Goal: Task Accomplishment & Management: Complete application form

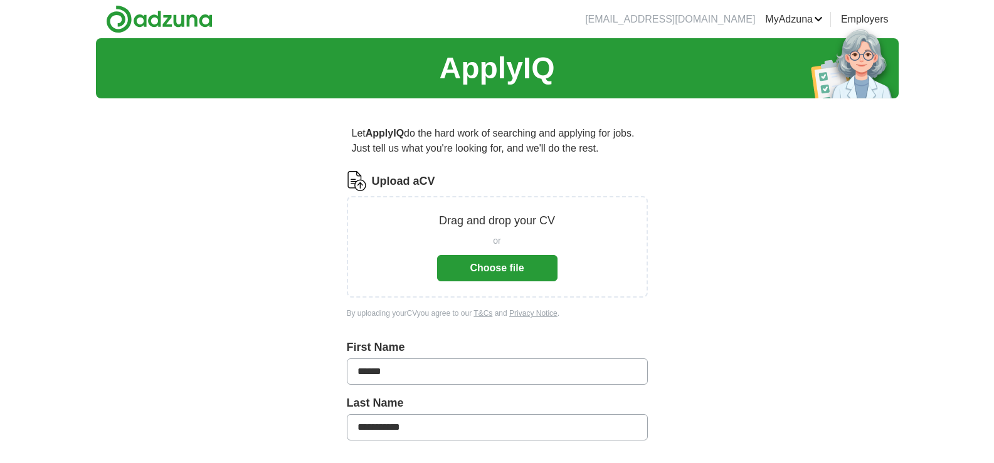
click at [498, 264] on button "Choose file" at bounding box center [497, 268] width 120 height 26
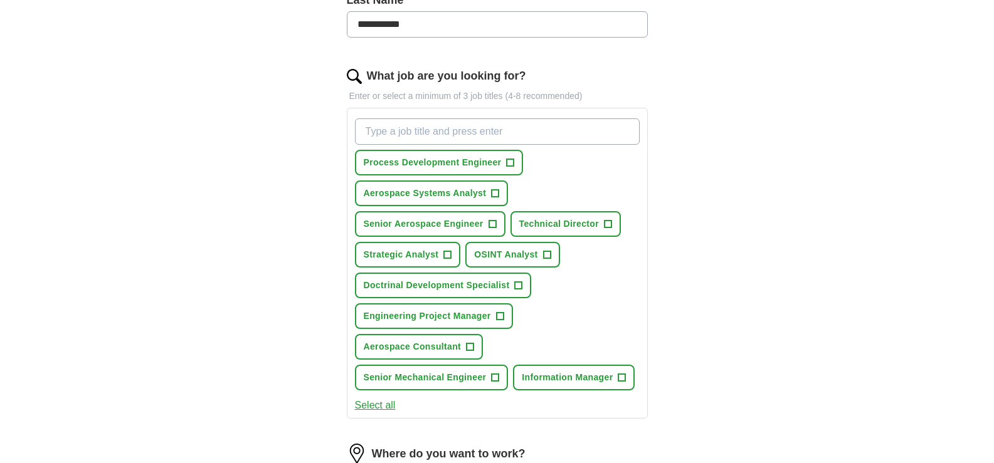
scroll to position [376, 0]
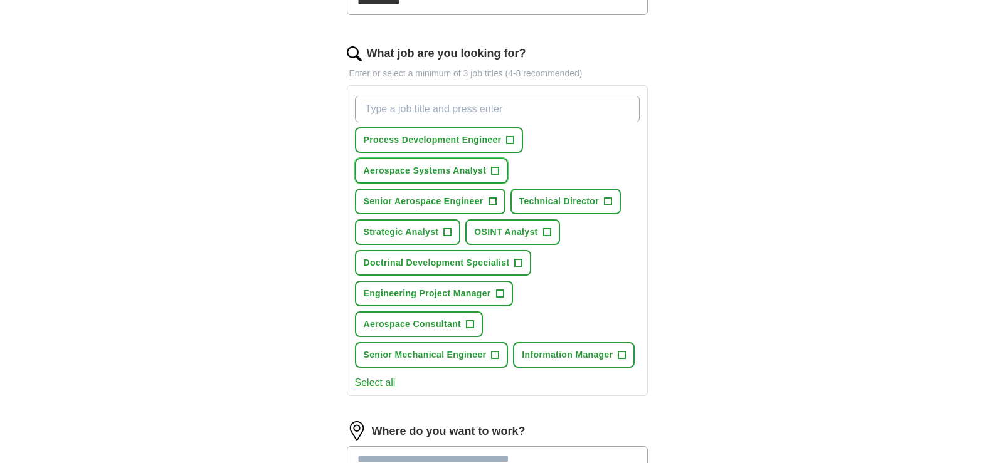
click at [494, 168] on span "+" at bounding box center [495, 171] width 8 height 10
click at [492, 197] on span "+" at bounding box center [492, 202] width 8 height 10
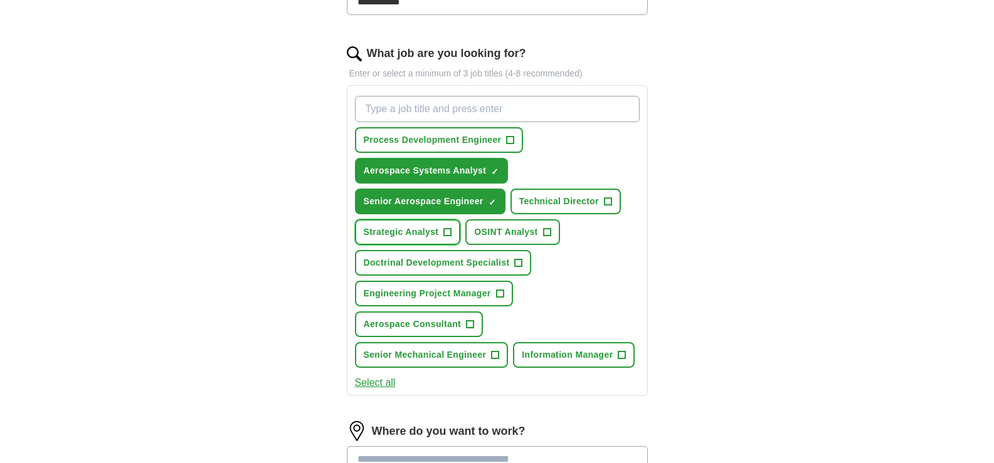
click at [448, 233] on span "+" at bounding box center [448, 233] width 8 height 10
click at [549, 233] on span "+" at bounding box center [547, 233] width 8 height 10
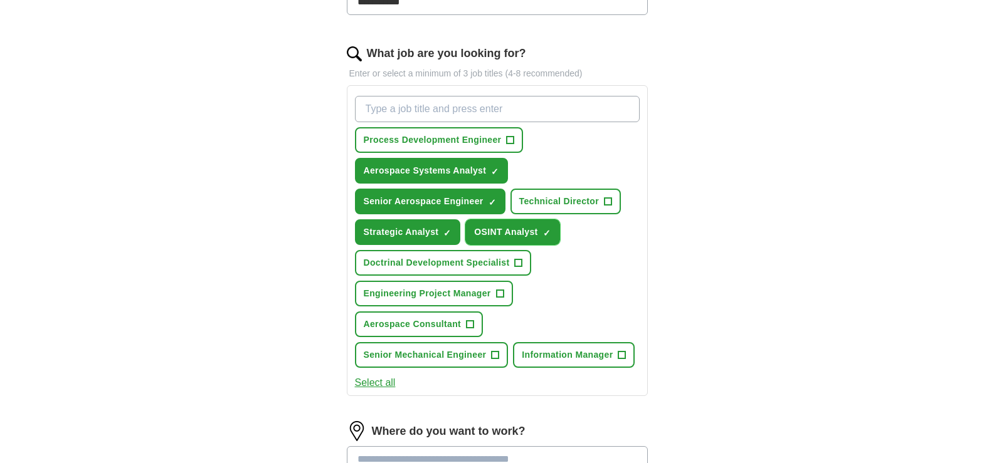
scroll to position [439, 0]
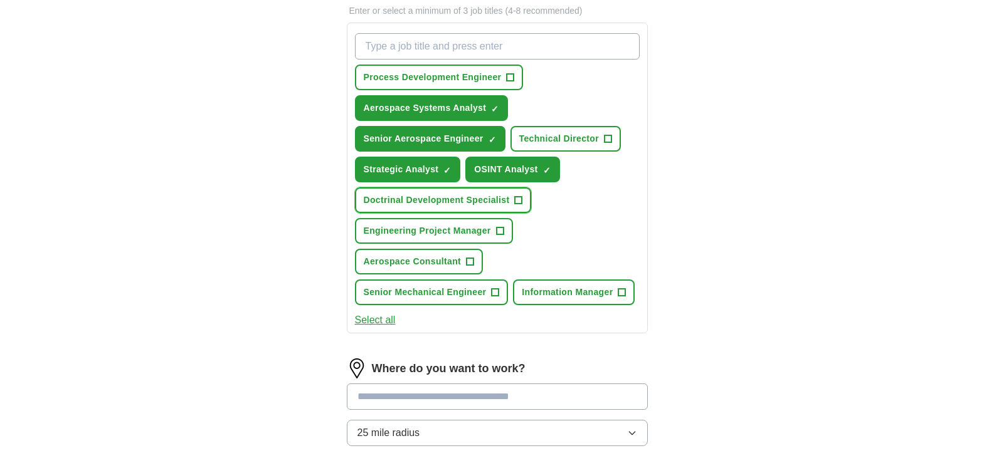
click at [517, 196] on span "+" at bounding box center [519, 201] width 8 height 10
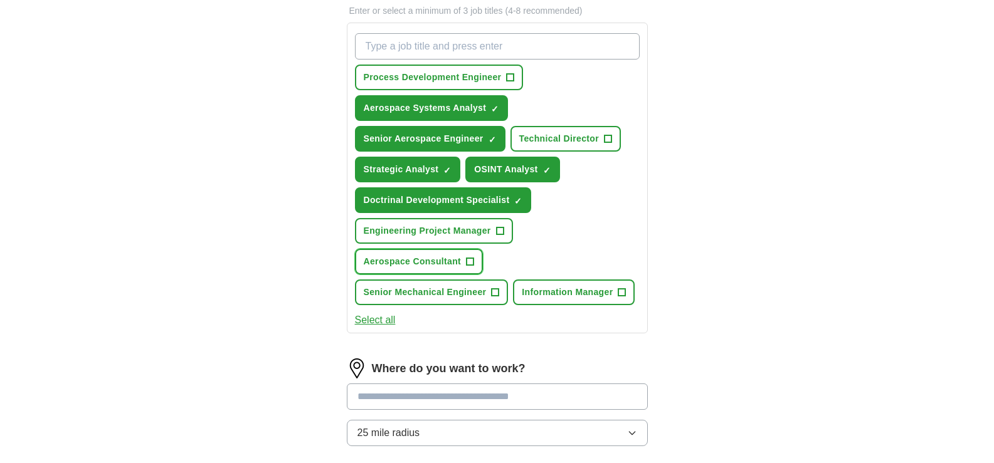
click at [472, 261] on span "+" at bounding box center [470, 262] width 8 height 10
click at [624, 297] on span "+" at bounding box center [622, 293] width 8 height 10
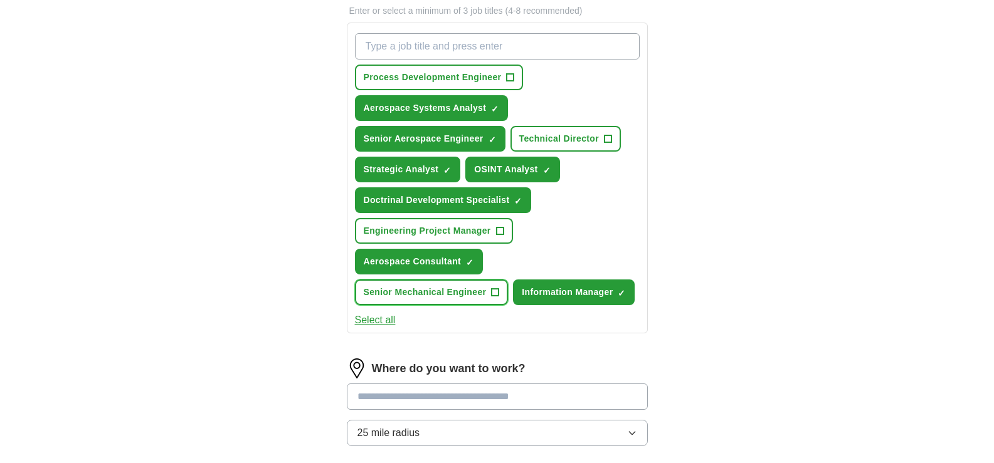
click at [498, 291] on span "+" at bounding box center [495, 293] width 8 height 10
click at [498, 231] on span "+" at bounding box center [500, 231] width 8 height 10
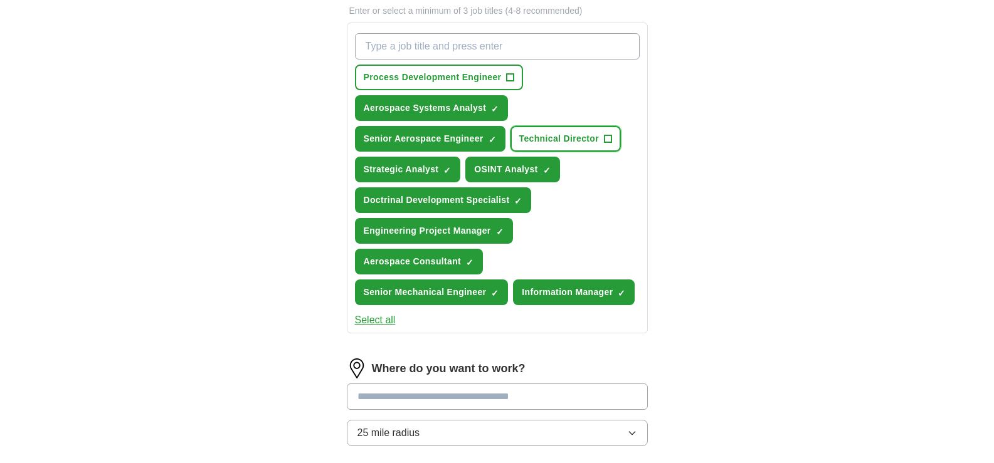
click at [607, 135] on span "+" at bounding box center [608, 139] width 8 height 10
click at [511, 76] on span "+" at bounding box center [511, 78] width 8 height 10
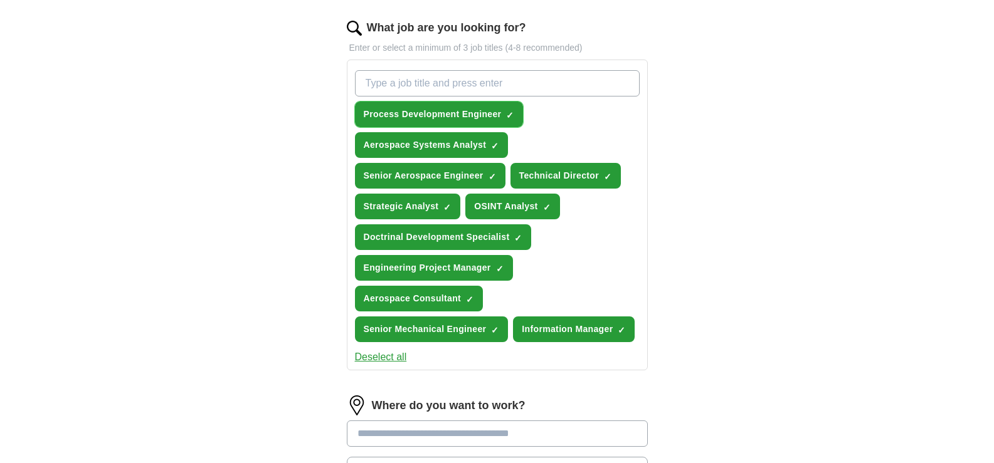
scroll to position [376, 0]
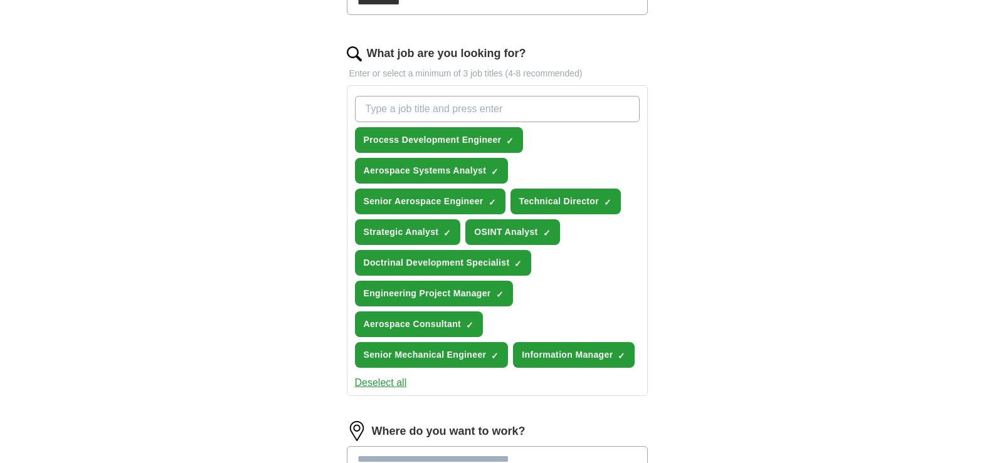
click at [409, 108] on input "What job are you looking for?" at bounding box center [497, 109] width 285 height 26
type input "З"
paste input "Political Analyst – Eastern European Strategic Affairs"
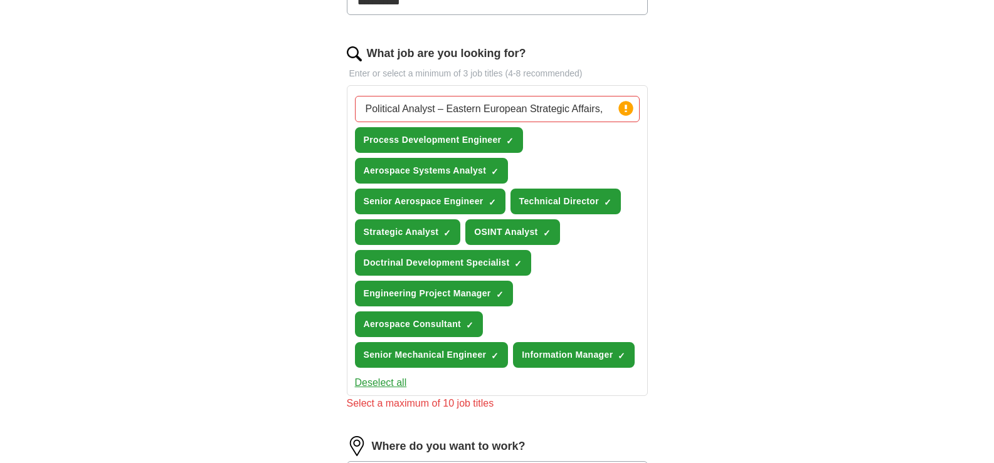
click at [604, 111] on input "Political Analyst – Eastern European Strategic Affairs," at bounding box center [497, 109] width 285 height 26
paste input "Technical Consultant – Aerospace Systems"
type input "Political Analyst – Eastern European Strategic Affairs, Technical Consultant – …"
click at [0, 0] on span "×" at bounding box center [0, 0] width 0 height 0
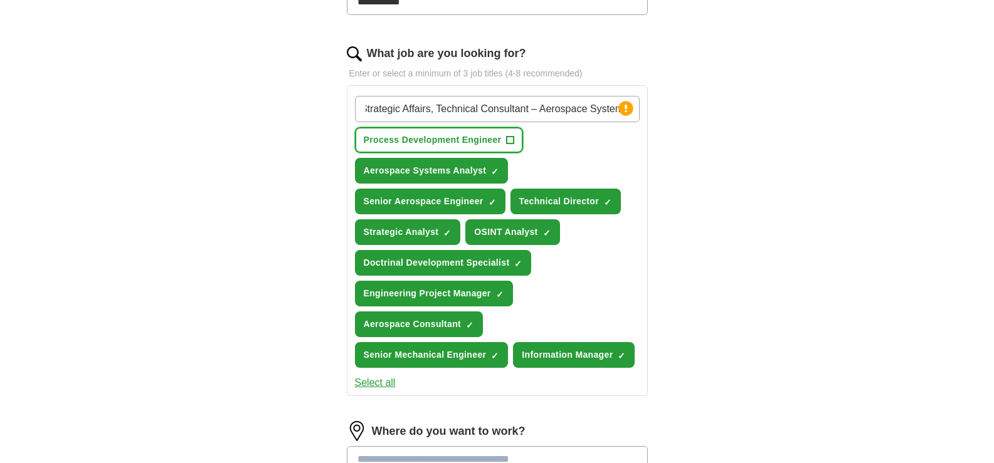
scroll to position [0, 0]
click at [0, 0] on span "×" at bounding box center [0, 0] width 0 height 0
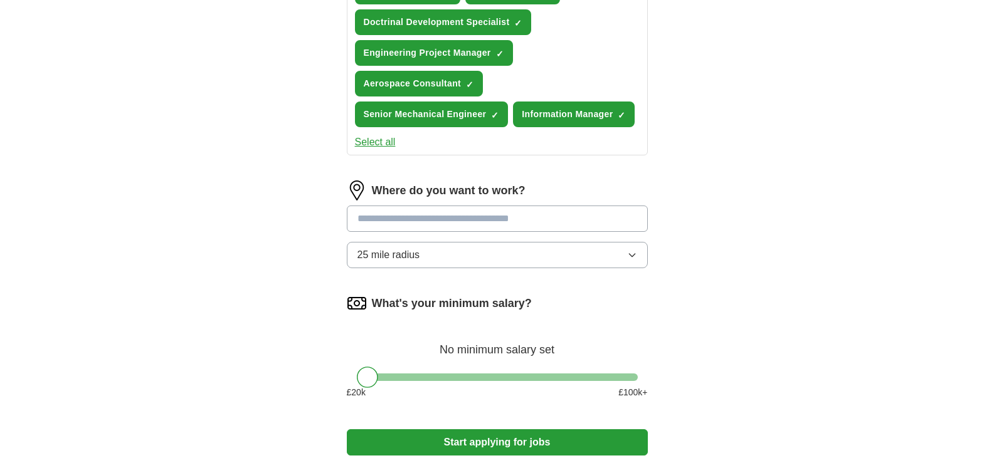
scroll to position [627, 0]
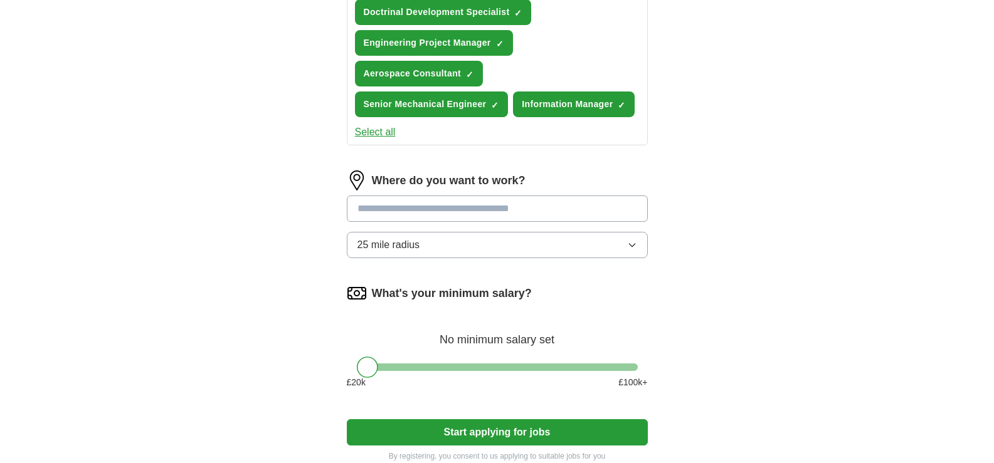
drag, startPoint x: 529, startPoint y: 214, endPoint x: 352, endPoint y: 201, distance: 177.3
click at [352, 201] on input at bounding box center [497, 209] width 301 height 26
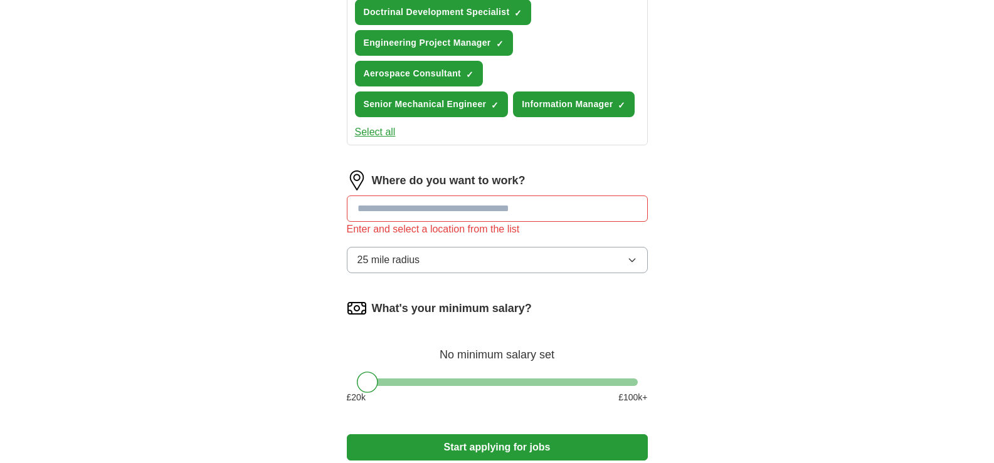
click at [633, 244] on div "Where do you want to work? Enter and select a location from the list 25 mile ra…" at bounding box center [497, 227] width 301 height 113
click at [401, 209] on input at bounding box center [497, 209] width 301 height 26
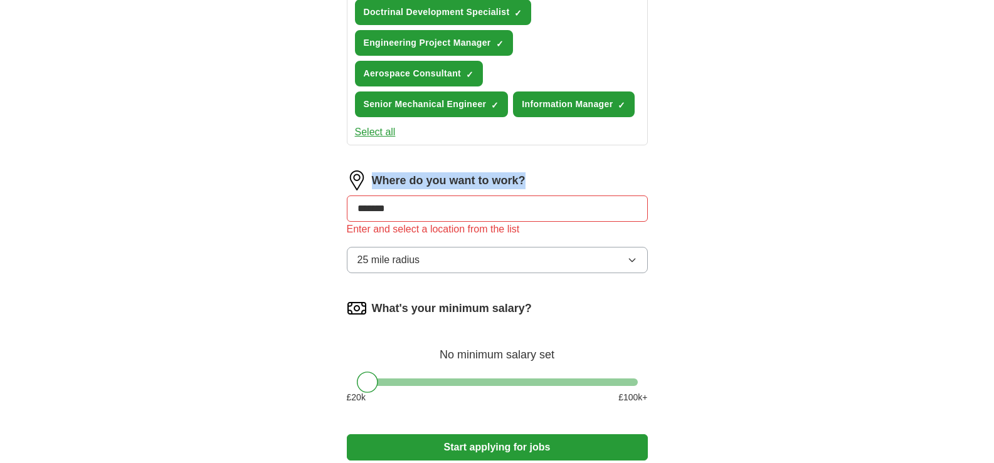
drag, startPoint x: 538, startPoint y: 179, endPoint x: 377, endPoint y: 181, distance: 161.1
click at [375, 181] on div "Where do you want to work?" at bounding box center [497, 181] width 301 height 20
copy label "Where do you want to work?"
click at [611, 220] on input "*******" at bounding box center [497, 209] width 301 height 26
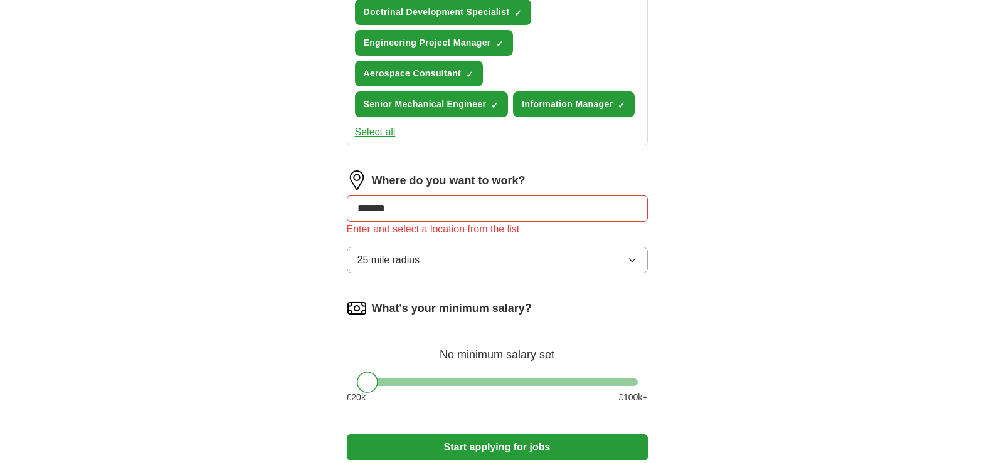
click at [572, 215] on input "*******" at bounding box center [497, 209] width 301 height 26
drag, startPoint x: 345, startPoint y: 231, endPoint x: 530, endPoint y: 230, distance: 184.9
copy div "Enter and select a location from the list"
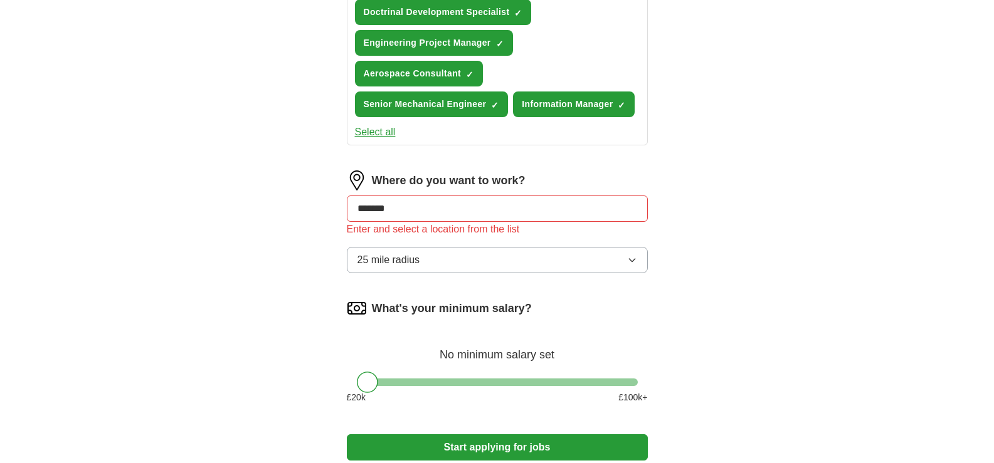
drag, startPoint x: 412, startPoint y: 211, endPoint x: 339, endPoint y: 191, distance: 75.3
type input "*"
type input "**"
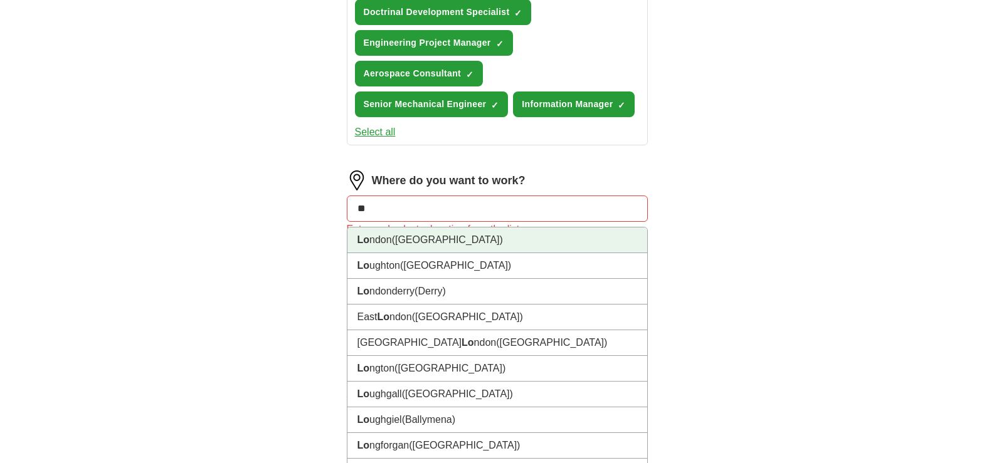
click at [391, 241] on li "Lo ndon (UK)" at bounding box center [497, 241] width 300 height 26
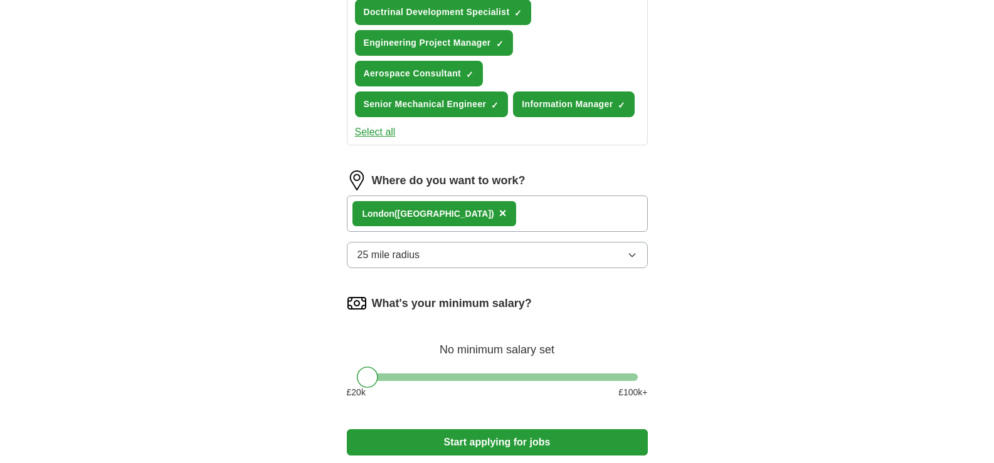
click at [634, 253] on icon "button" at bounding box center [632, 255] width 10 height 10
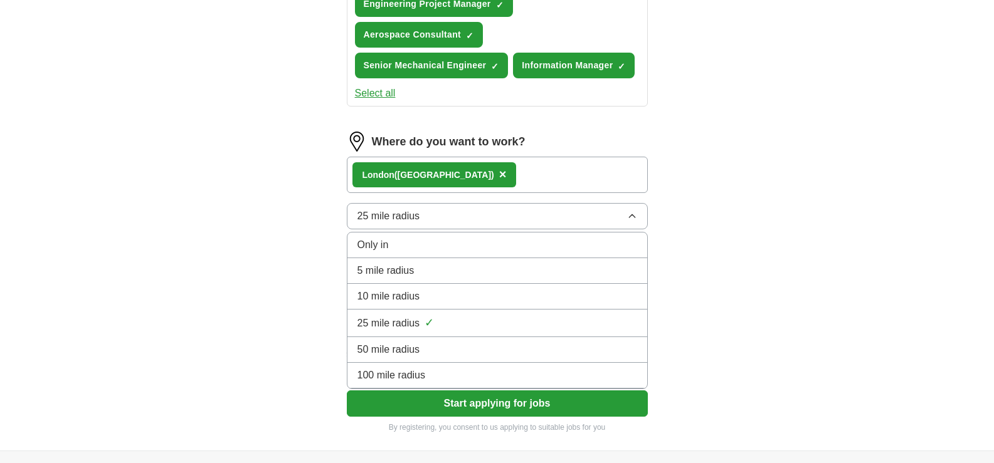
scroll to position [752, 0]
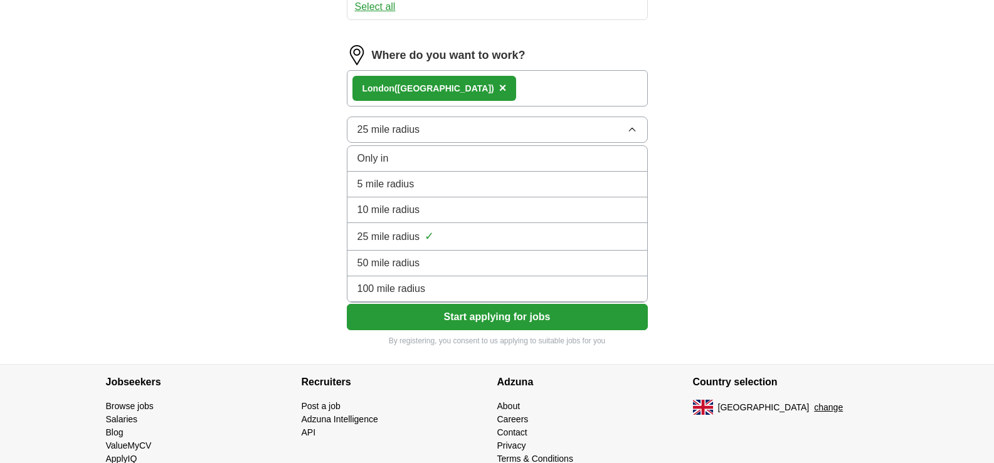
click at [409, 288] on span "100 mile radius" at bounding box center [391, 288] width 68 height 15
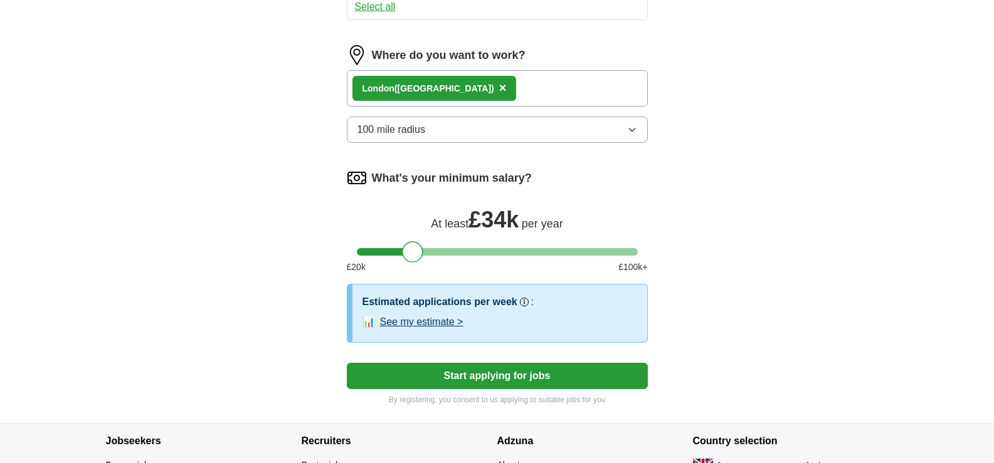
drag, startPoint x: 374, startPoint y: 246, endPoint x: 421, endPoint y: 253, distance: 46.9
click at [421, 253] on div at bounding box center [412, 251] width 21 height 21
drag, startPoint x: 122, startPoint y: 288, endPoint x: 133, endPoint y: 274, distance: 17.9
drag, startPoint x: 495, startPoint y: 176, endPoint x: 372, endPoint y: 169, distance: 123.7
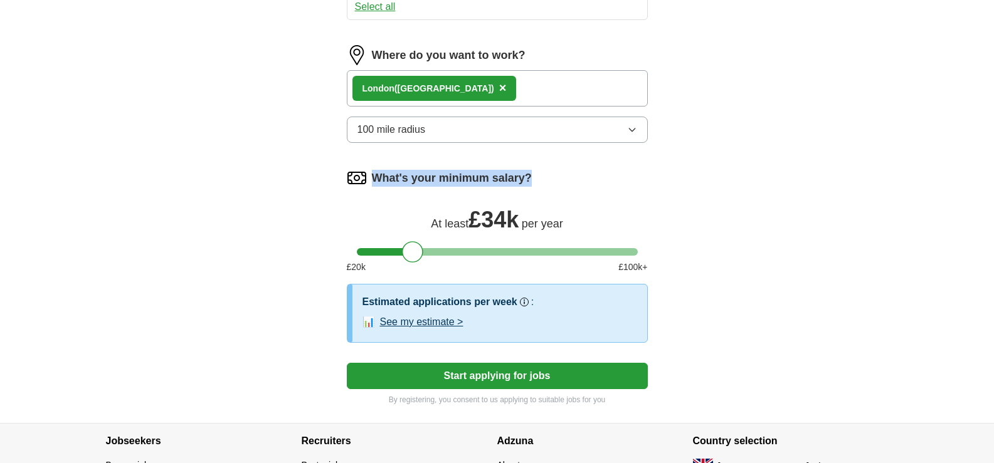
click at [372, 169] on div "What's your minimum salary?" at bounding box center [497, 178] width 301 height 20
copy label "What's your minimum salary?"
drag, startPoint x: 408, startPoint y: 256, endPoint x: 428, endPoint y: 255, distance: 19.5
click at [428, 255] on div at bounding box center [431, 251] width 21 height 21
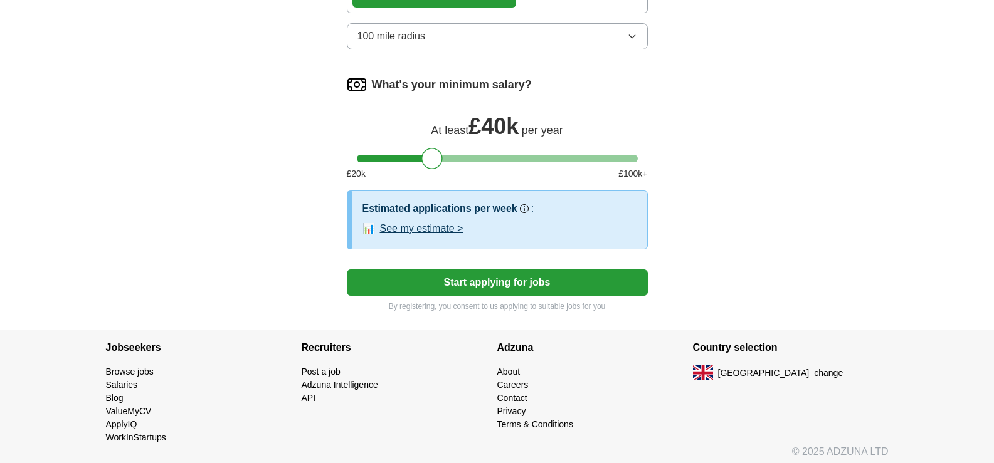
scroll to position [852, 0]
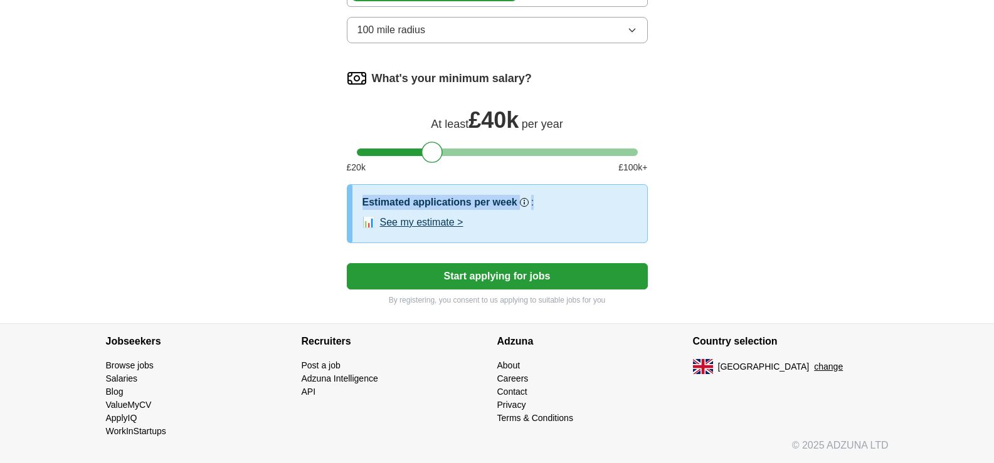
drag, startPoint x: 535, startPoint y: 204, endPoint x: 359, endPoint y: 191, distance: 176.7
click at [359, 191] on div "Estimated applications per week Our best guess based on live jobs today, and ot…" at bounding box center [499, 214] width 295 height 58
copy div "Estimated applications per week Our best guess based on live jobs today, and ot…"
drag, startPoint x: 542, startPoint y: 199, endPoint x: 354, endPoint y: 197, distance: 187.4
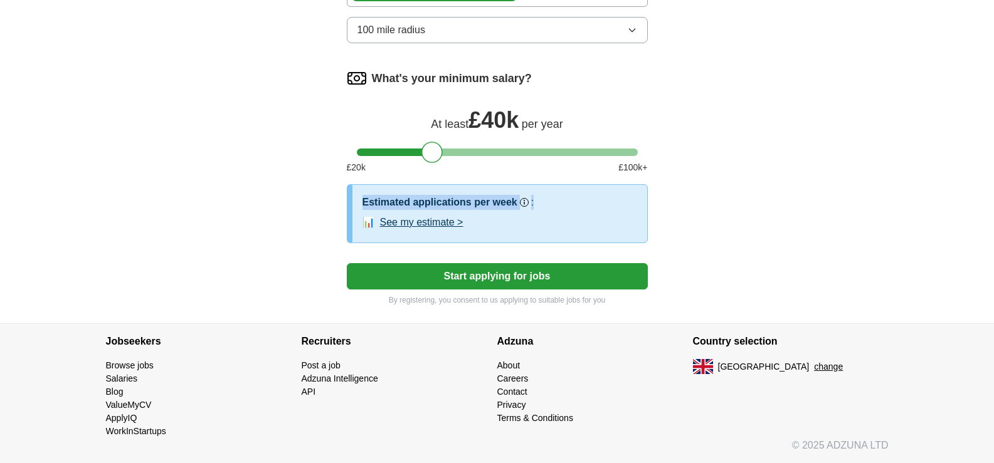
click at [354, 197] on div "Estimated applications per week Our best guess based on live jobs today, and ot…" at bounding box center [499, 214] width 295 height 58
copy div "Estimated applications per week Our best guess based on live jobs today, and ot…"
click at [406, 221] on button "See my estimate >" at bounding box center [421, 222] width 83 height 15
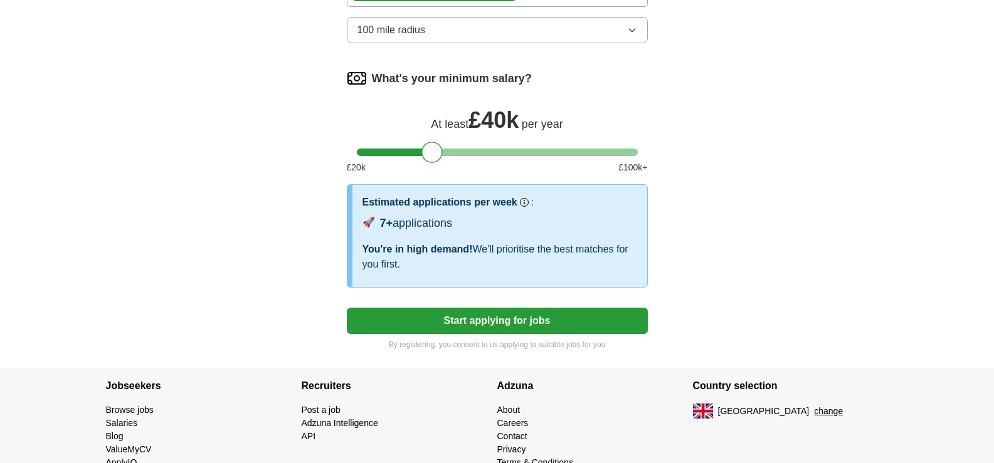
drag, startPoint x: 362, startPoint y: 204, endPoint x: 463, endPoint y: 273, distance: 122.6
click at [463, 273] on div "Estimated applications per week Our best guess based on live jobs today, and ot…" at bounding box center [499, 235] width 275 height 80
copy div "Estimated applications per week Our best guess based on live jobs today, and ot…"
click at [493, 317] on button "Start applying for jobs" at bounding box center [497, 321] width 301 height 26
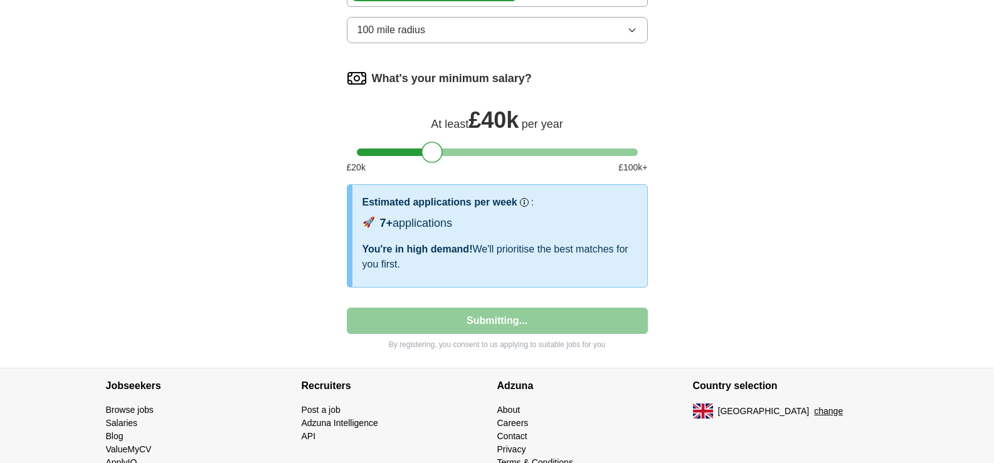
select select "**"
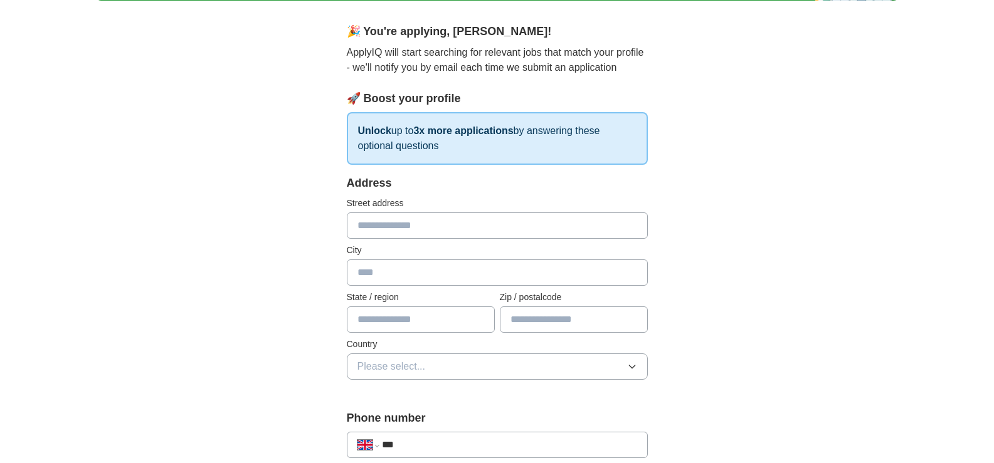
scroll to position [63, 0]
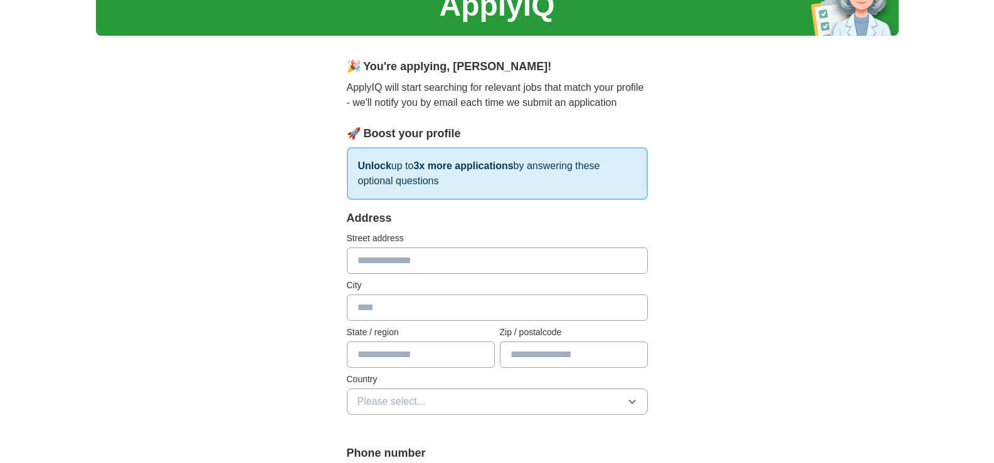
drag, startPoint x: 364, startPoint y: 67, endPoint x: 564, endPoint y: 179, distance: 228.5
click at [564, 179] on div "🎉 You're applying , Sergey ! ApplyIQ will start searching for relevant jobs tha…" at bounding box center [497, 129] width 301 height 142
copy div "ou're applying , Sergey ! ApplyIQ will start searching for relevant jobs that m…"
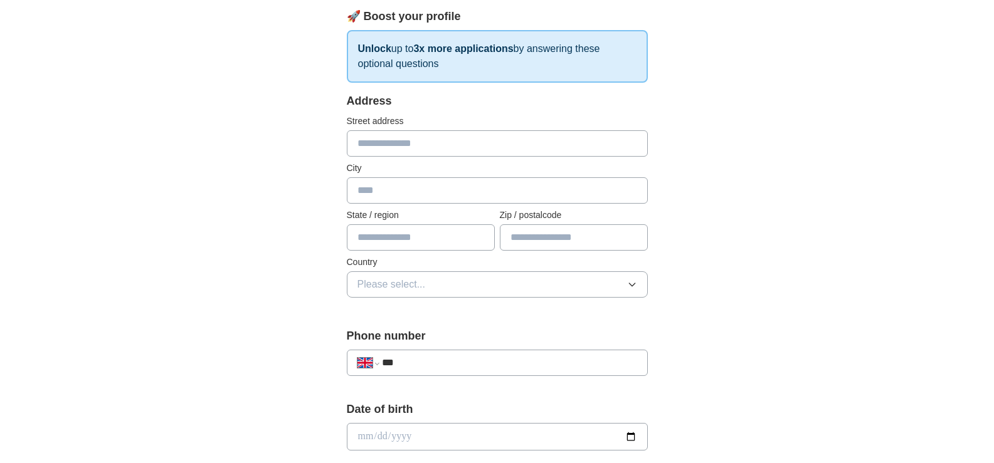
scroll to position [188, 0]
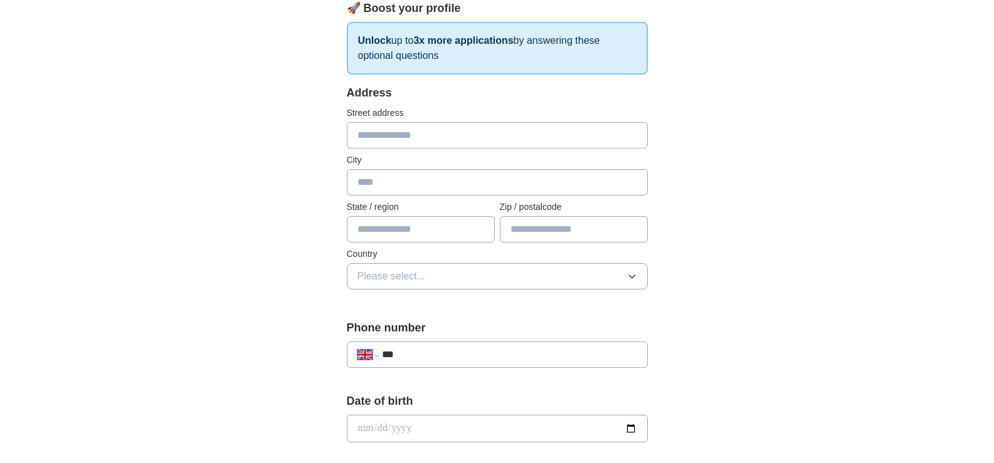
click at [390, 142] on input "text" at bounding box center [497, 135] width 301 height 26
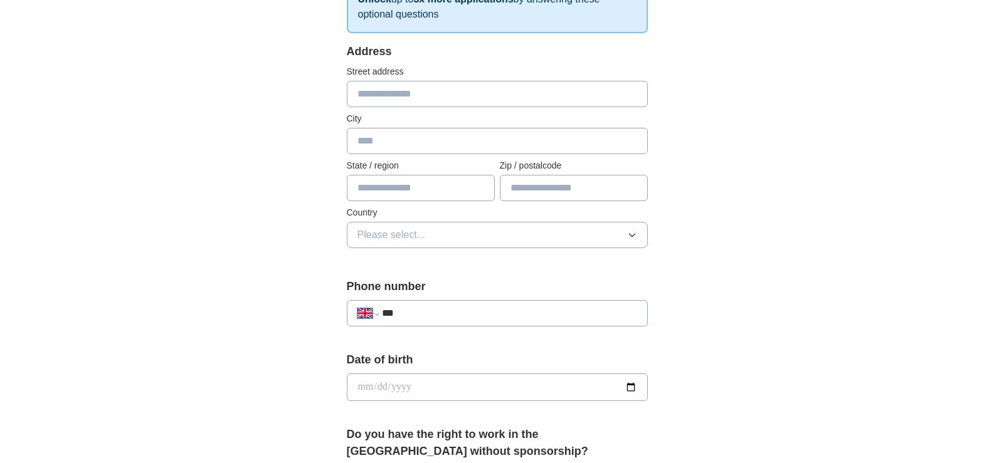
scroll to position [213, 0]
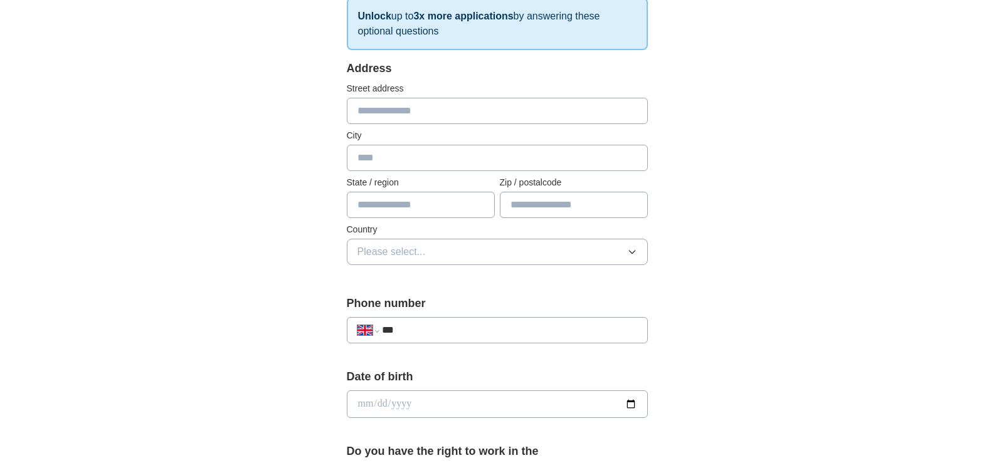
click at [377, 113] on input "text" at bounding box center [497, 111] width 301 height 26
type input "*"
click at [400, 160] on input "text" at bounding box center [497, 158] width 301 height 26
type input "*"
type input "******"
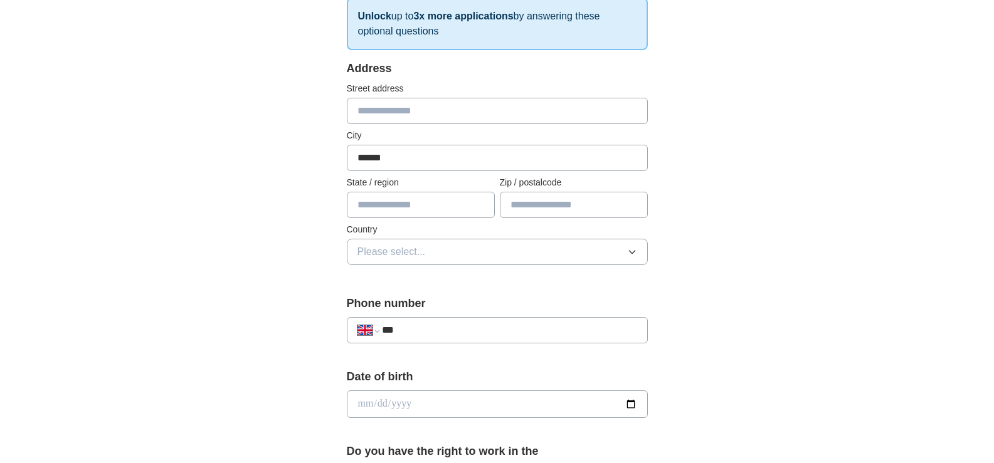
click at [528, 202] on input "text" at bounding box center [574, 205] width 148 height 26
type input "*******"
click at [255, 245] on div "**********" at bounding box center [497, 388] width 802 height 1125
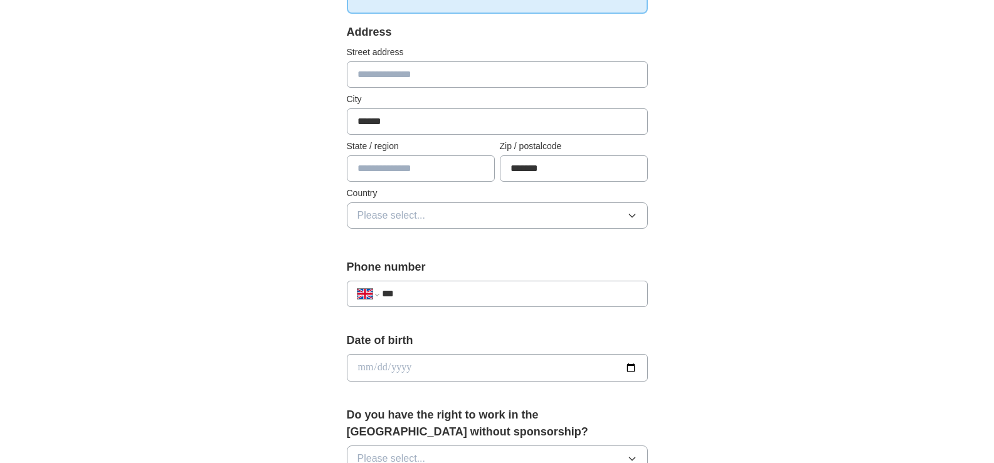
scroll to position [275, 0]
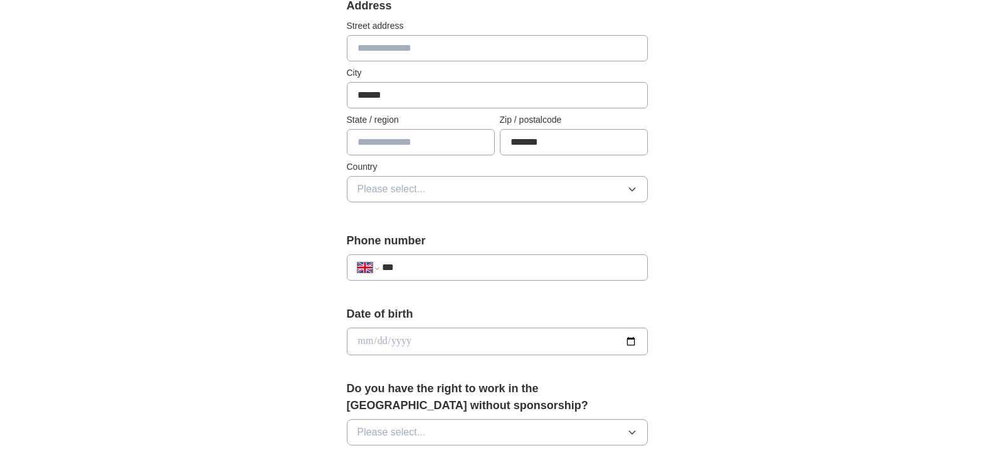
click at [387, 194] on span "Please select..." at bounding box center [391, 189] width 68 height 15
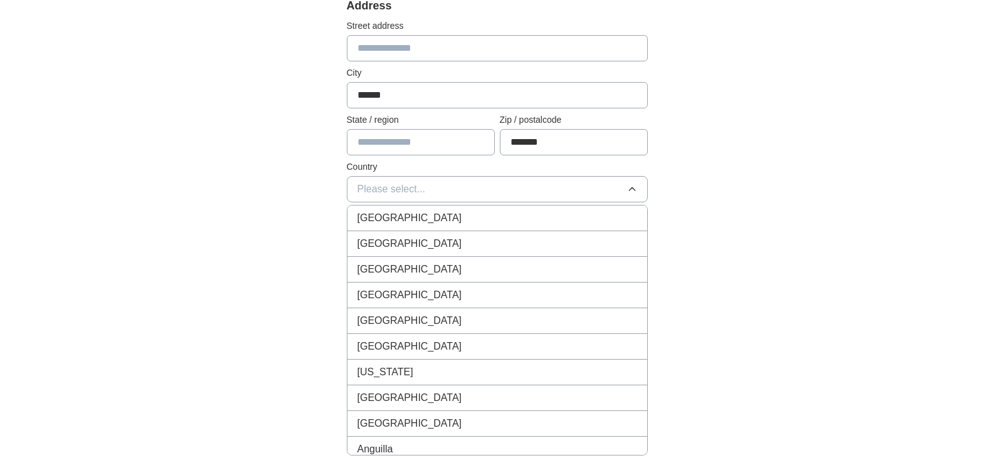
click at [411, 214] on span "[GEOGRAPHIC_DATA]" at bounding box center [409, 218] width 105 height 15
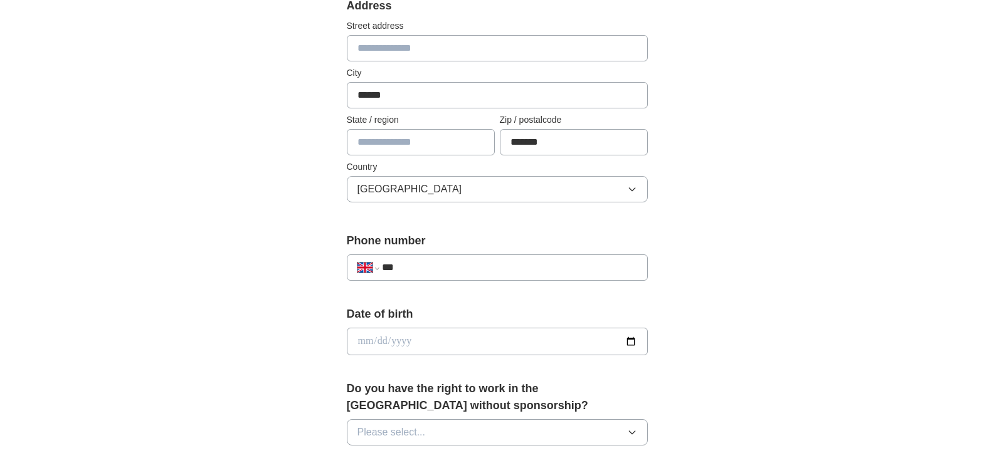
click at [412, 147] on input "text" at bounding box center [421, 142] width 148 height 26
click at [249, 153] on div "**********" at bounding box center [497, 325] width 802 height 1125
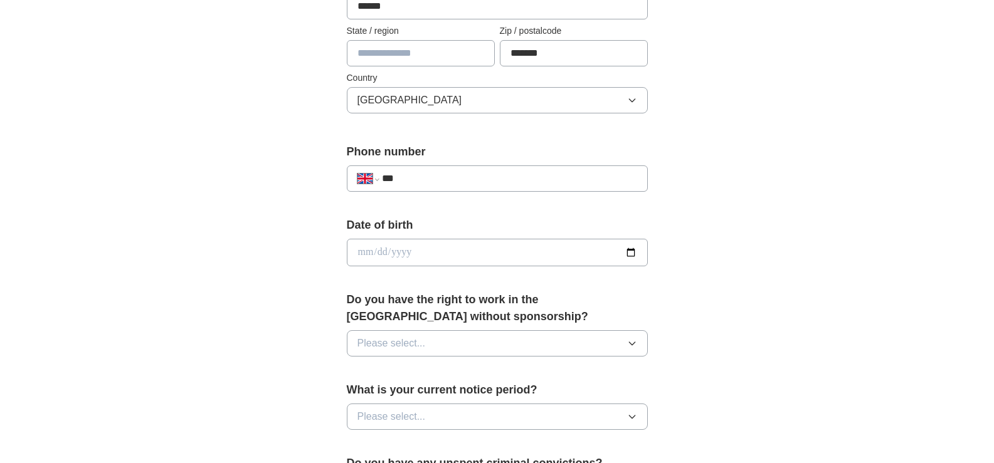
scroll to position [401, 0]
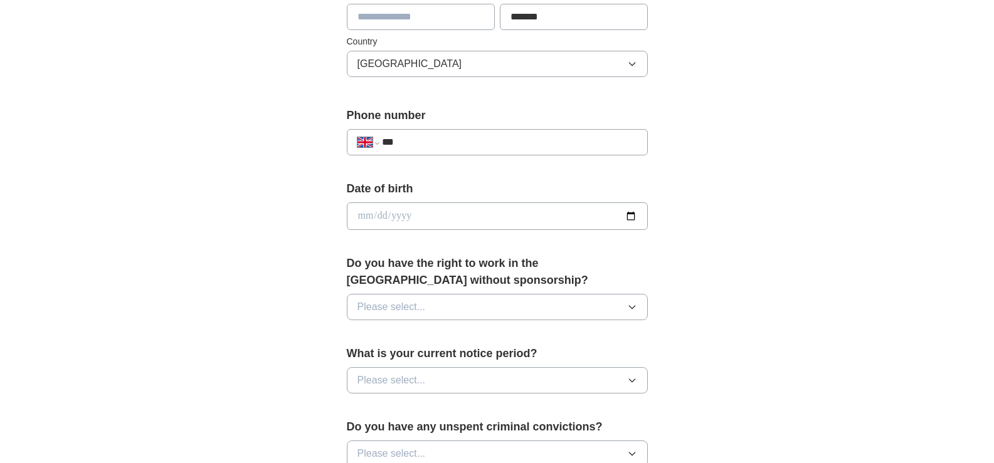
click at [412, 144] on input "***" at bounding box center [509, 142] width 255 height 15
type input "**********"
click at [708, 163] on div "**********" at bounding box center [497, 200] width 802 height 1125
click at [626, 214] on input "date" at bounding box center [497, 216] width 301 height 28
click at [293, 209] on div "**********" at bounding box center [497, 200] width 802 height 1125
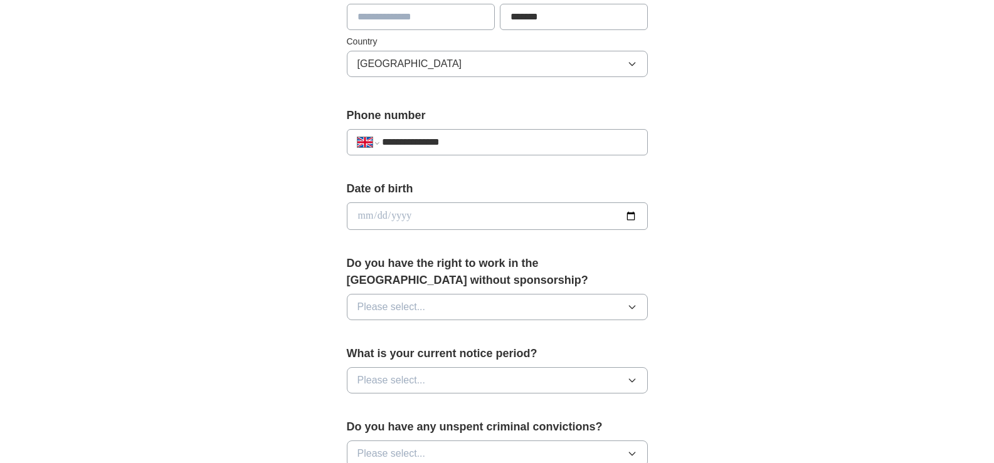
click at [391, 212] on input "date" at bounding box center [497, 216] width 301 height 28
type input "**********"
click at [239, 273] on div "**********" at bounding box center [497, 200] width 802 height 1125
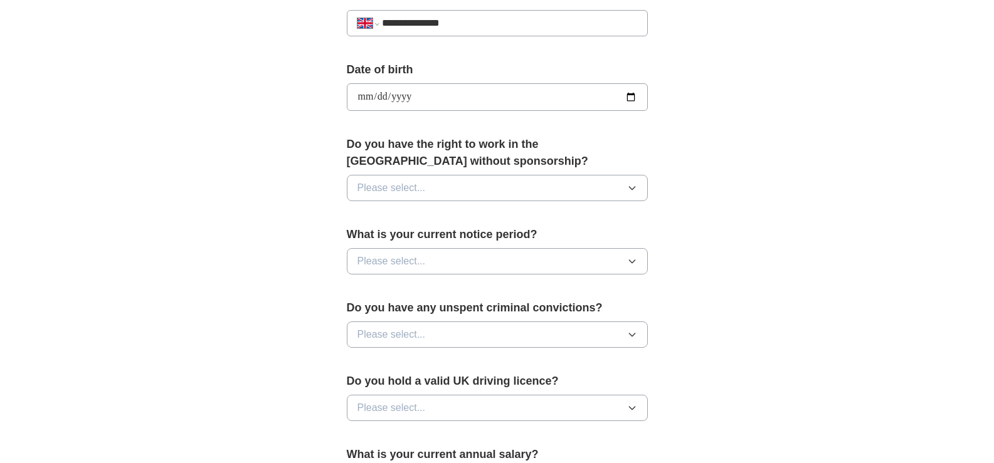
scroll to position [526, 0]
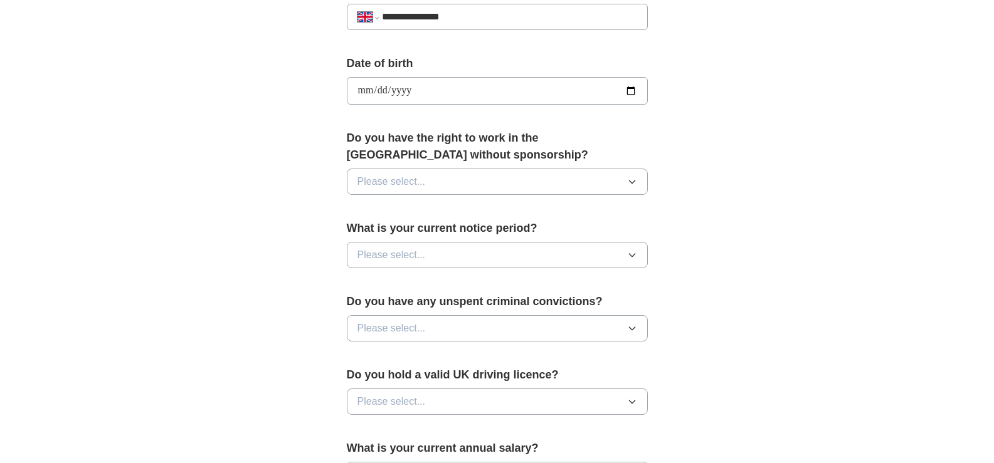
click at [637, 176] on button "Please select..." at bounding box center [497, 182] width 301 height 26
click at [389, 214] on div "Yes" at bounding box center [497, 210] width 280 height 15
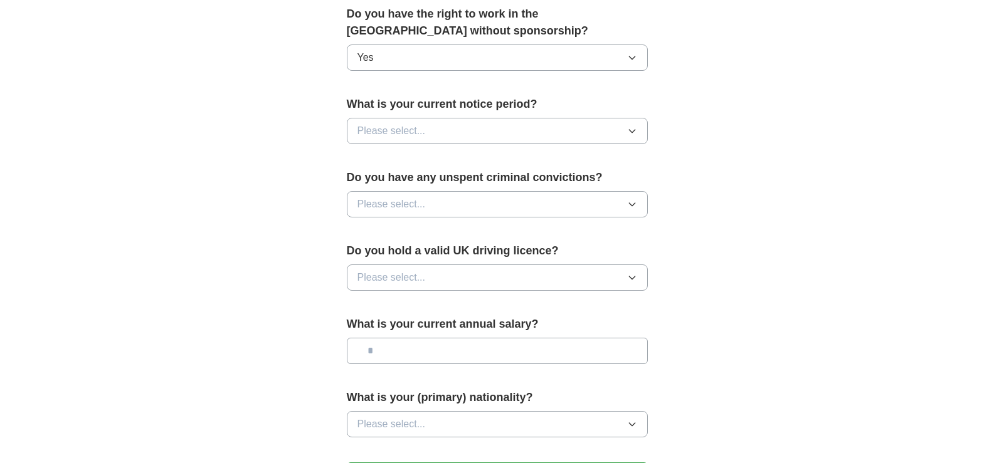
scroll to position [651, 0]
click at [634, 133] on icon "button" at bounding box center [632, 130] width 10 height 10
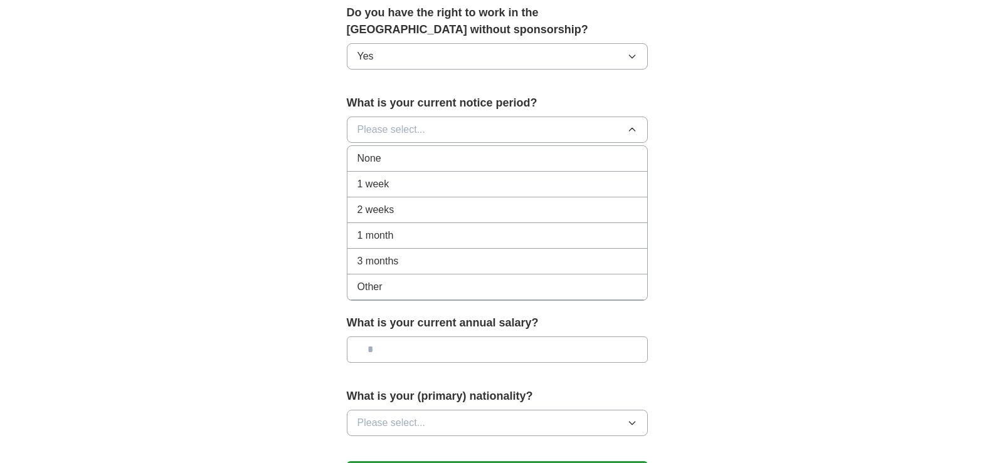
click at [378, 187] on span "1 week" at bounding box center [373, 184] width 32 height 15
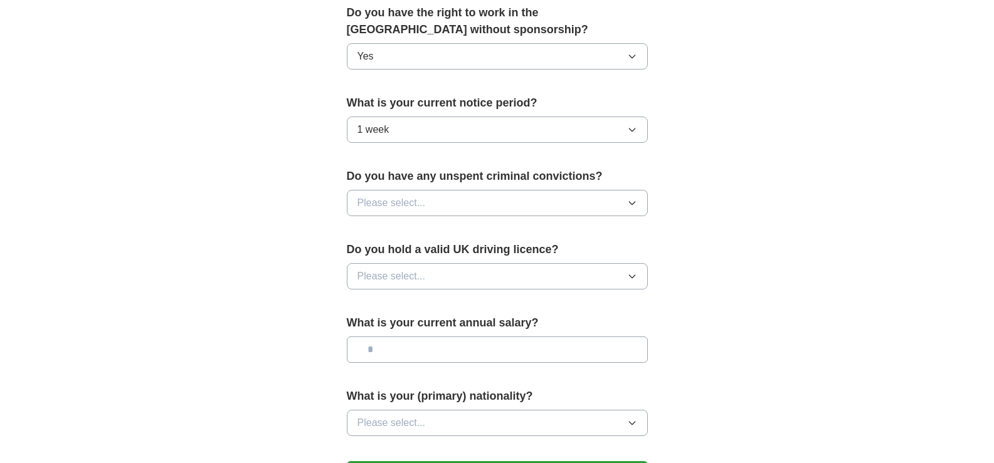
drag, startPoint x: 633, startPoint y: 132, endPoint x: 602, endPoint y: 136, distance: 30.9
click at [632, 132] on icon "button" at bounding box center [632, 130] width 10 height 10
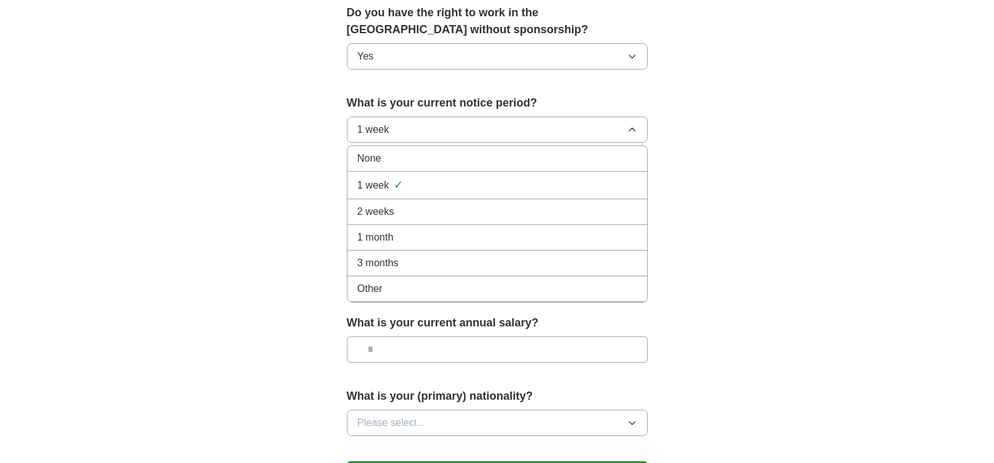
click at [394, 162] on div "None" at bounding box center [497, 158] width 280 height 15
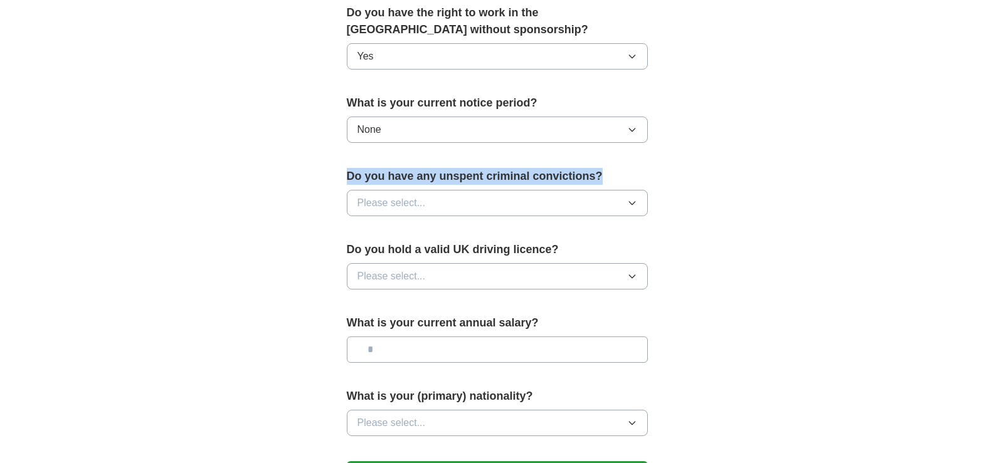
drag, startPoint x: 597, startPoint y: 165, endPoint x: 326, endPoint y: 165, distance: 271.4
copy label "Do you have any unspent criminal convictions?"
click at [633, 205] on icon "button" at bounding box center [632, 203] width 10 height 10
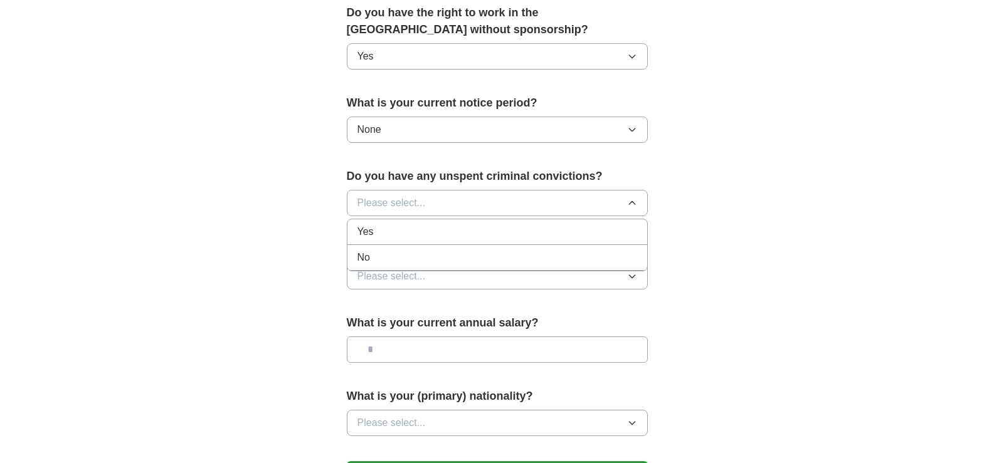
click at [379, 261] on div "No" at bounding box center [497, 257] width 280 height 15
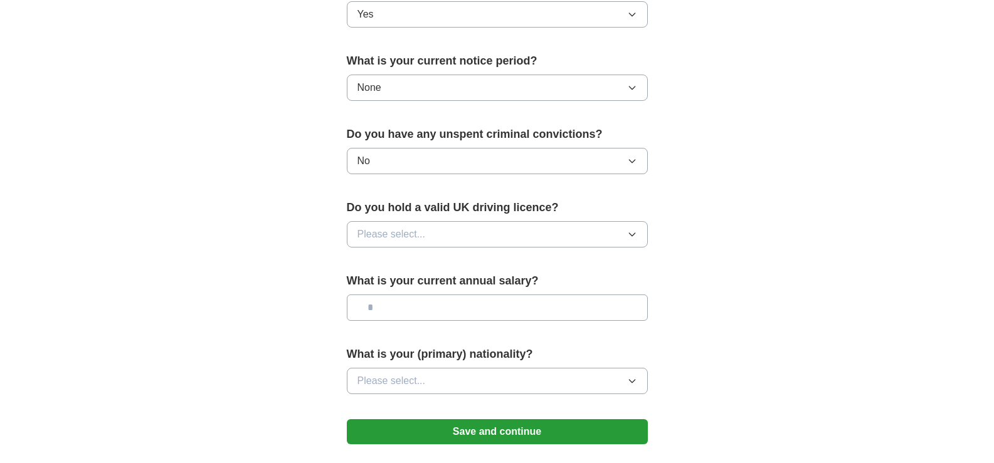
scroll to position [777, 0]
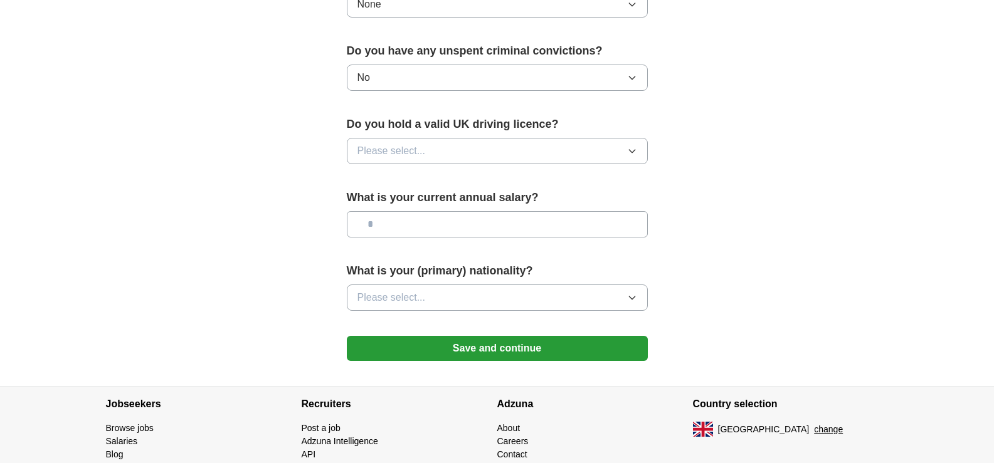
click at [634, 149] on icon "button" at bounding box center [632, 151] width 10 height 10
click at [401, 201] on div "No" at bounding box center [497, 205] width 280 height 15
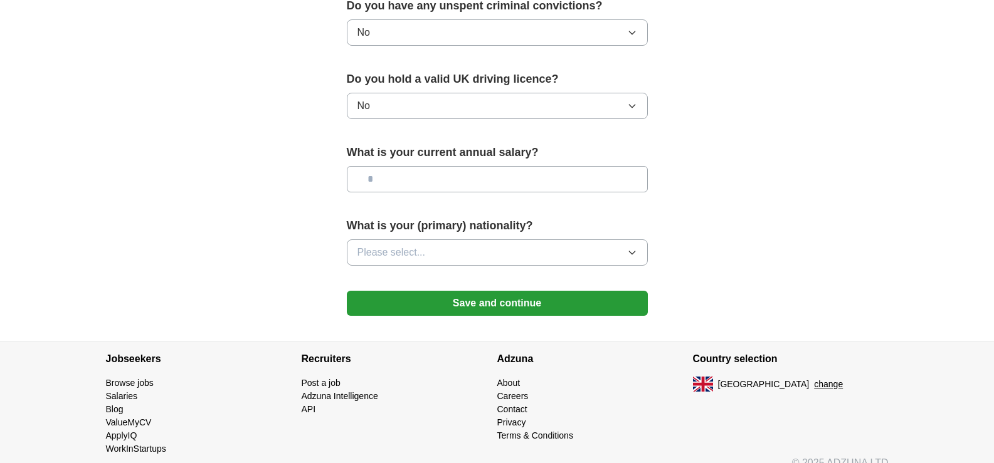
scroll to position [839, 0]
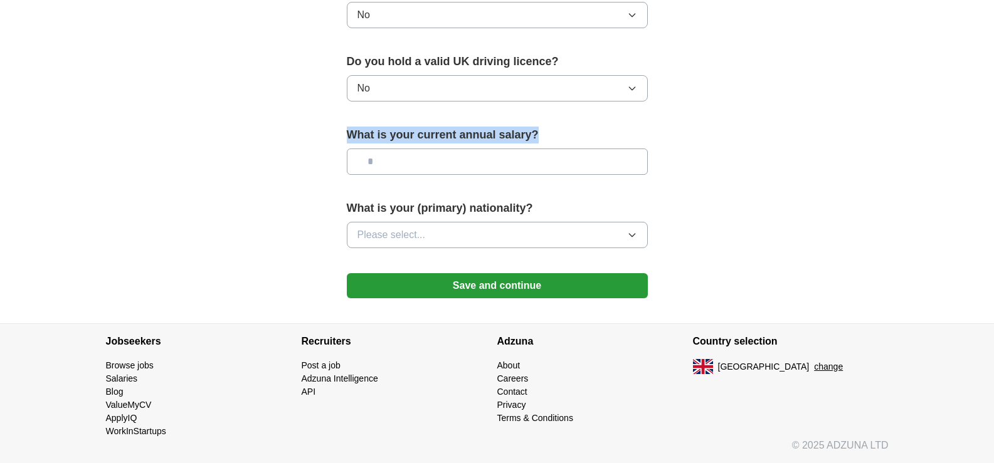
drag, startPoint x: 547, startPoint y: 130, endPoint x: 330, endPoint y: 123, distance: 216.4
copy label "What is your current annual salary?"
drag, startPoint x: 167, startPoint y: 172, endPoint x: 180, endPoint y: 162, distance: 16.2
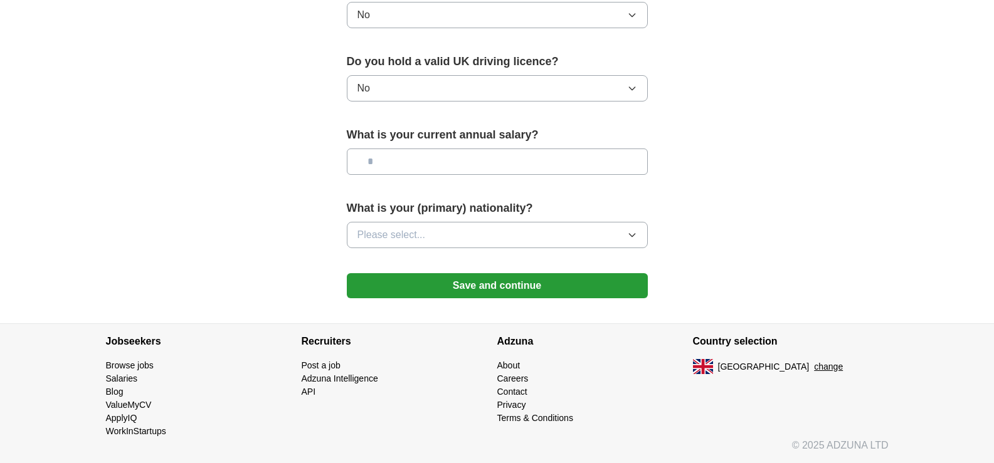
click at [373, 169] on input "text" at bounding box center [497, 162] width 301 height 26
click at [378, 154] on input "text" at bounding box center [497, 162] width 301 height 26
drag, startPoint x: 375, startPoint y: 156, endPoint x: 339, endPoint y: 159, distance: 37.1
type input "**"
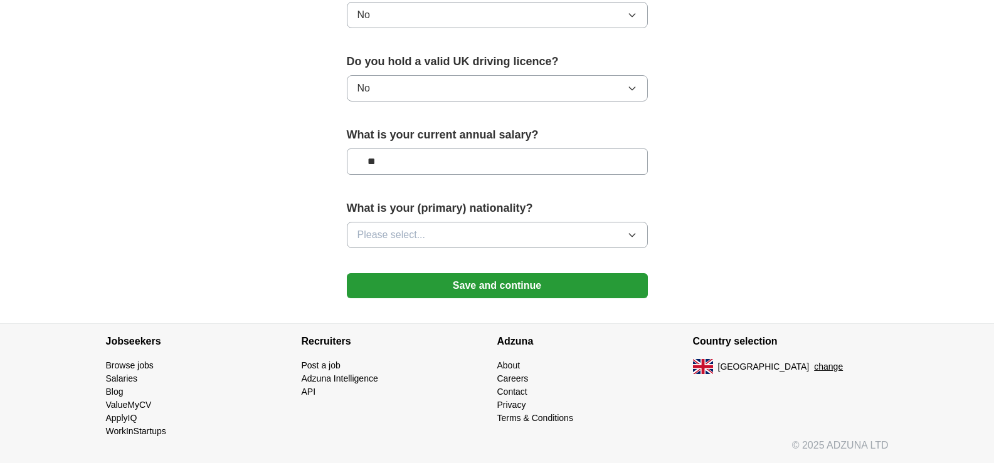
drag, startPoint x: 540, startPoint y: 206, endPoint x: 339, endPoint y: 184, distance: 202.4
copy form "What is your (primary) nationality?"
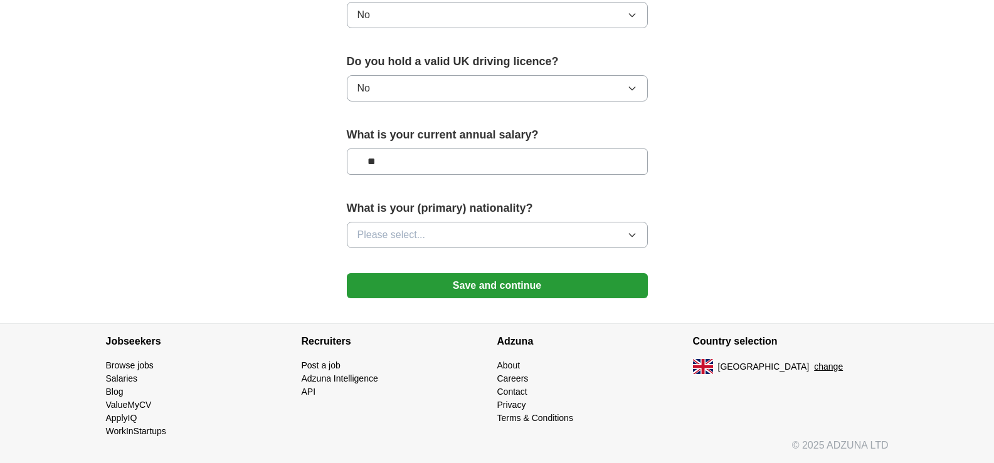
click at [637, 238] on button "Please select..." at bounding box center [497, 235] width 301 height 26
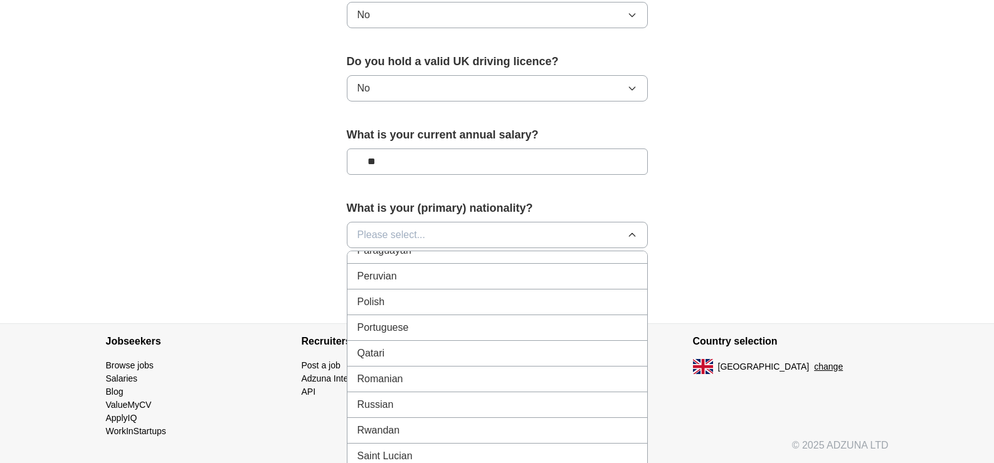
scroll to position [3699, 0]
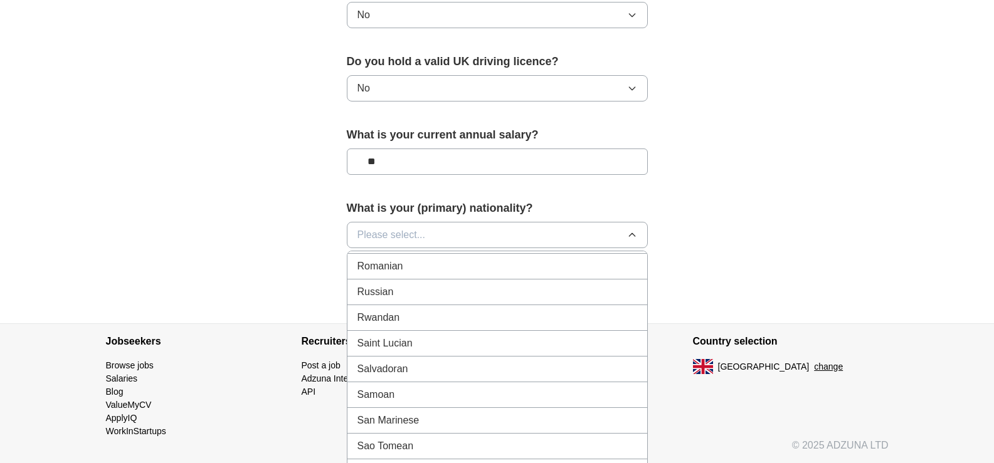
click at [393, 286] on span "Russian" at bounding box center [375, 292] width 36 height 15
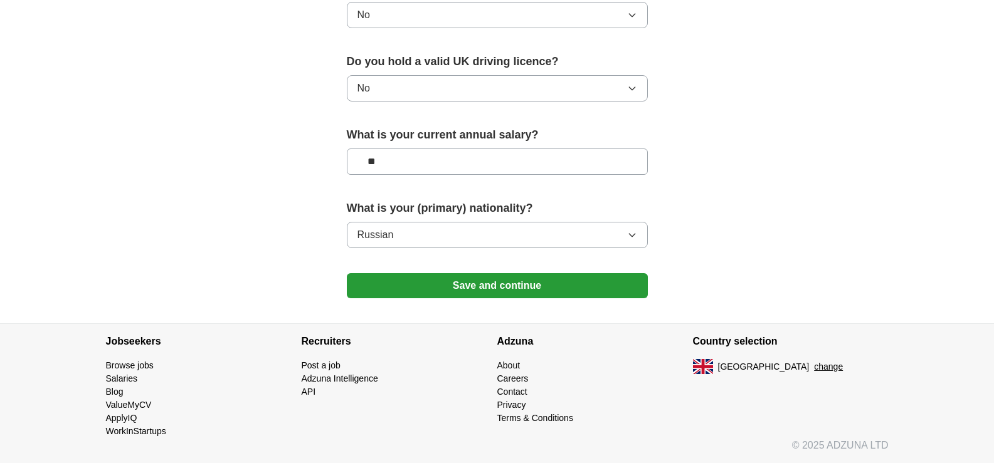
click at [528, 283] on button "Save and continue" at bounding box center [497, 285] width 301 height 25
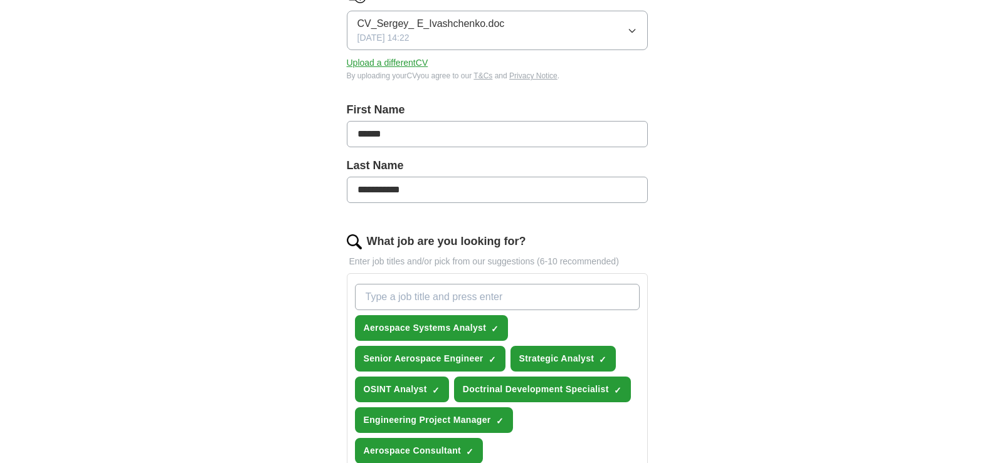
scroll to position [125, 0]
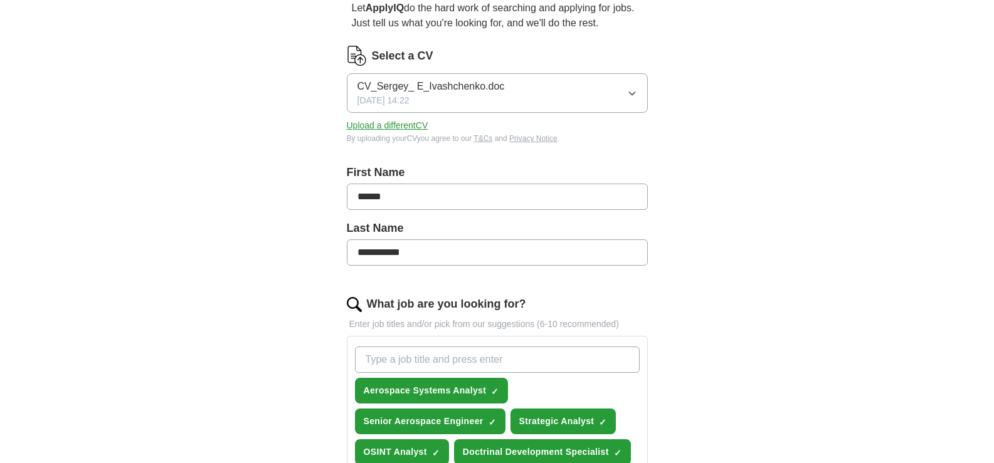
click at [632, 94] on icon "button" at bounding box center [632, 93] width 6 height 3
click at [399, 131] on span "CV_Sergey_ E_Ivashchenko.doc" at bounding box center [430, 129] width 147 height 15
click at [410, 125] on button "Upload a different CV" at bounding box center [387, 125] width 81 height 13
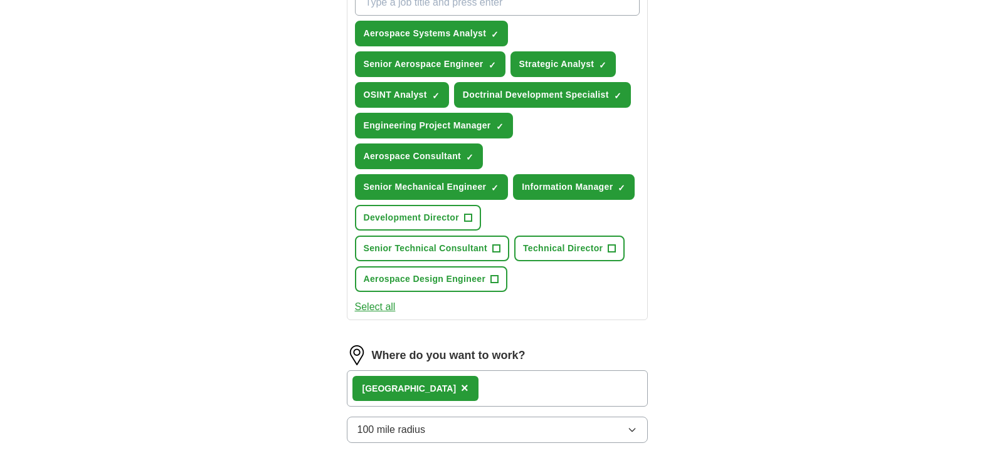
scroll to position [502, 0]
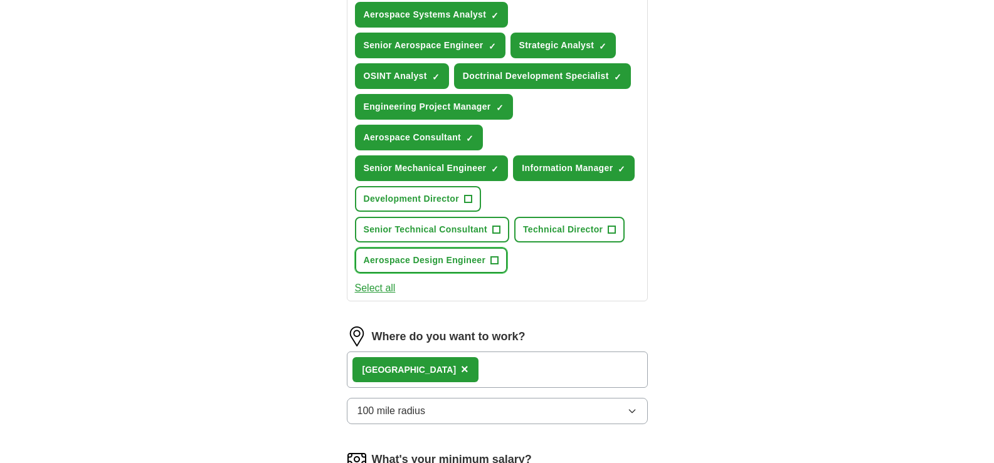
click at [494, 261] on span "+" at bounding box center [495, 261] width 8 height 10
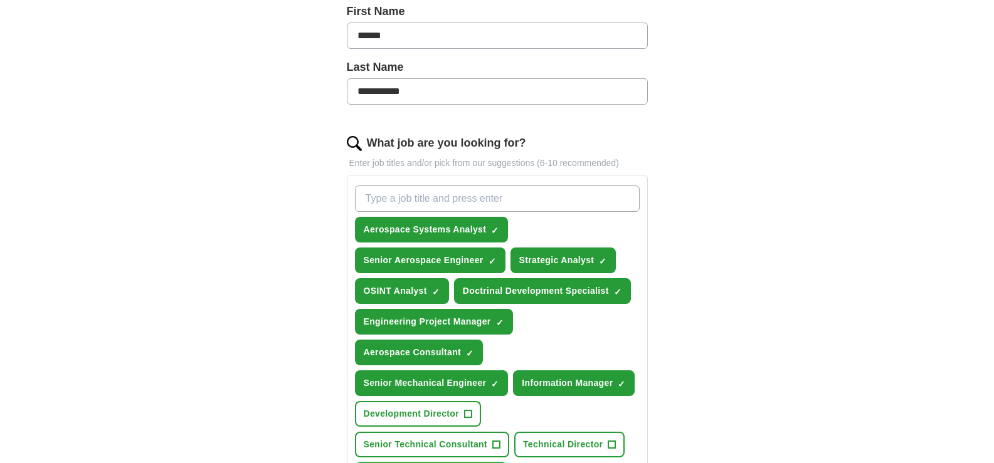
scroll to position [251, 0]
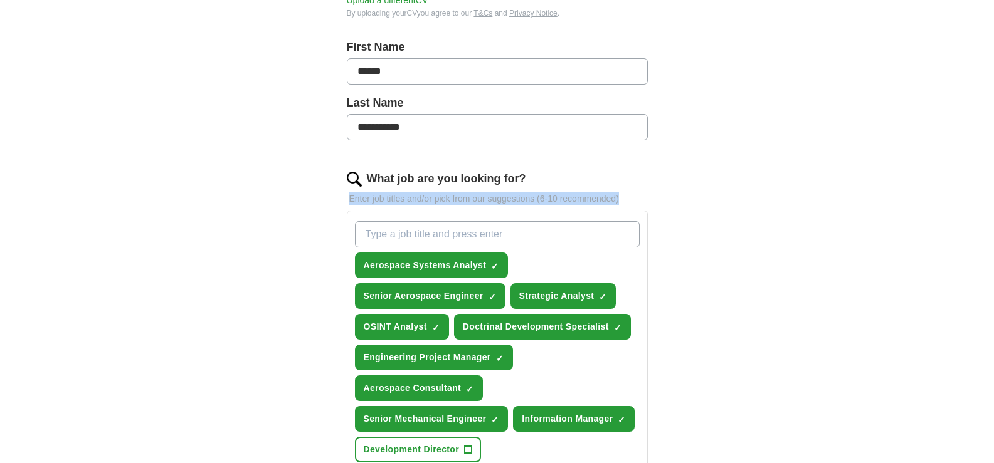
drag, startPoint x: 350, startPoint y: 197, endPoint x: 628, endPoint y: 194, distance: 277.7
click at [628, 194] on p "Enter job titles and/or pick from our suggestions (6-10 recommended)" at bounding box center [497, 198] width 301 height 13
copy p "Enter job titles and/or pick from our suggestions (6-10 recommended)"
click at [436, 226] on input "What job are you looking for?" at bounding box center [497, 234] width 285 height 26
paste input "OSINT Analyst (Russian Language)"
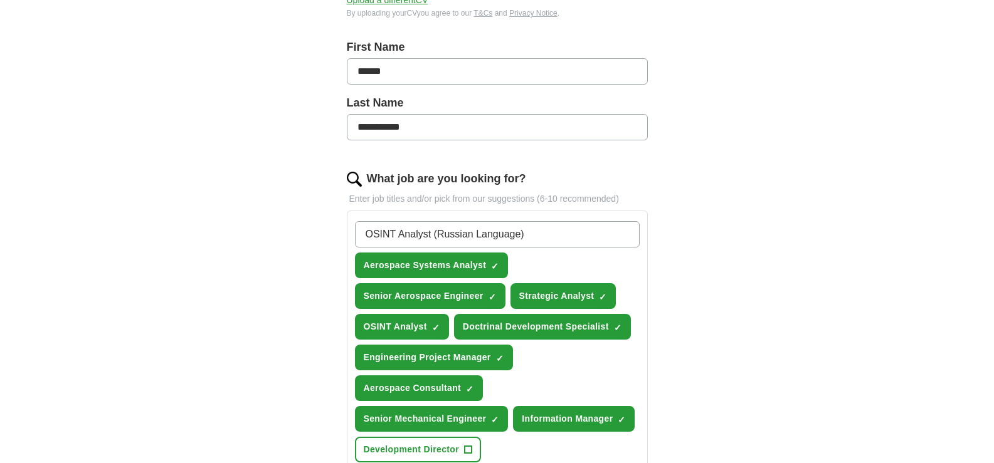
type input "OSINT Analyst (Russian Language)"
click at [685, 206] on div "**********" at bounding box center [497, 390] width 401 height 1064
click at [565, 235] on input "OSINT Analyst (Russian Language)" at bounding box center [497, 234] width 285 height 26
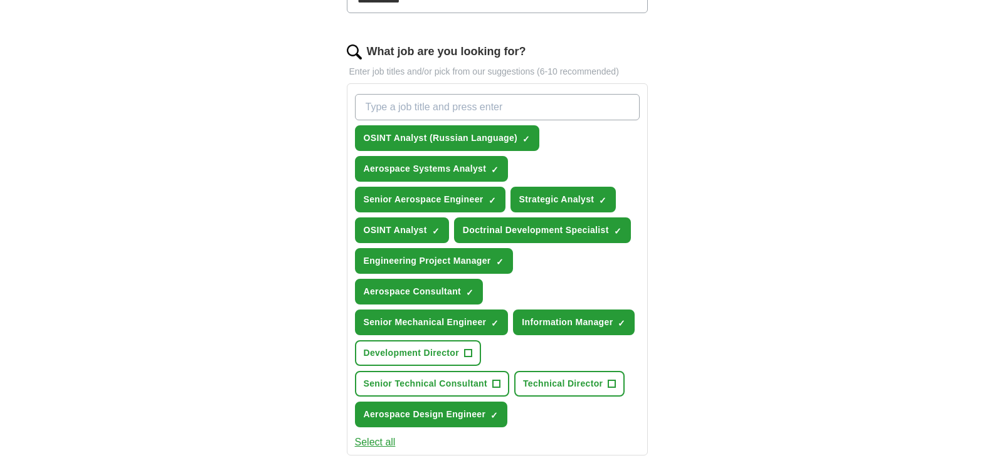
scroll to position [376, 0]
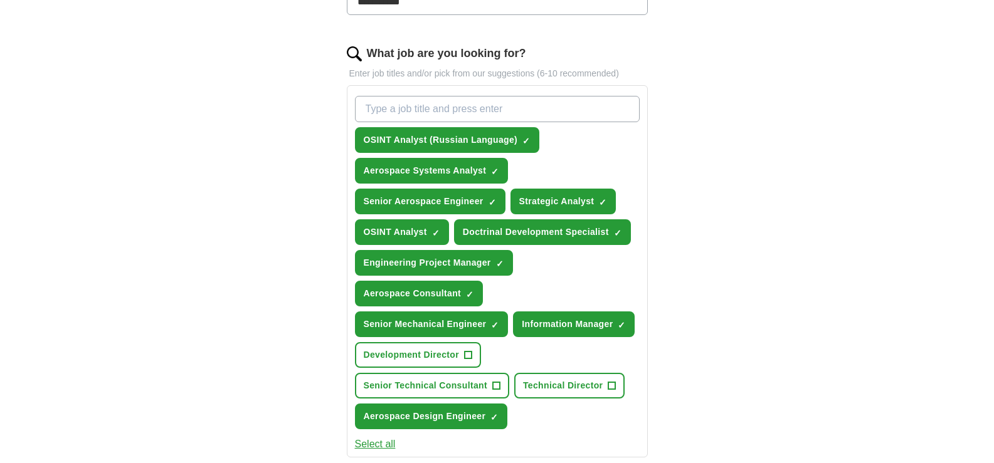
click at [397, 100] on input "What job are you looking for?" at bounding box center [497, 109] width 285 height 26
click at [395, 102] on input "What job are you looking for?" at bounding box center [497, 109] width 285 height 26
paste input "Strategic Outreach Coordinator (Russian-speaking regions)"
type input "Strategic Outreach Coordinator (Russian-speaking regions)"
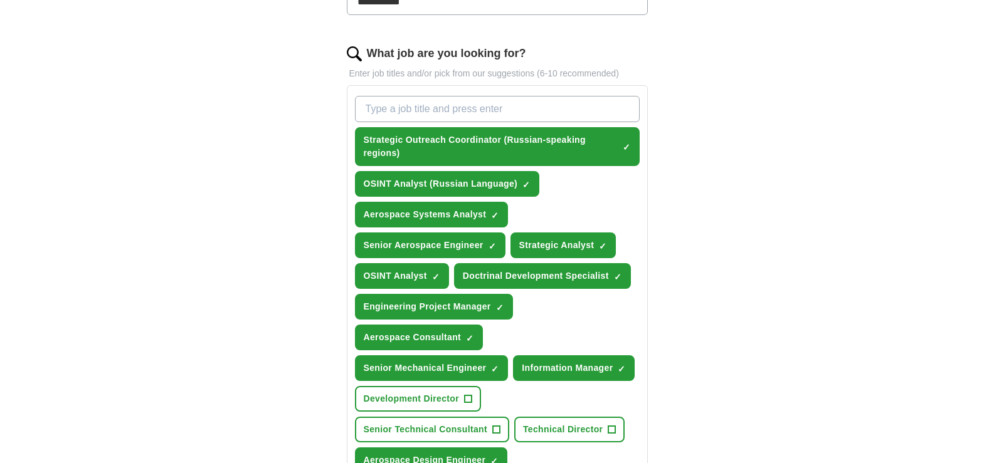
click at [389, 107] on input "What job are you looking for?" at bounding box center [497, 109] width 285 height 26
paste input "Russian Language Intelligence Analyst"
type input "Russian Language Intelligence Analyst"
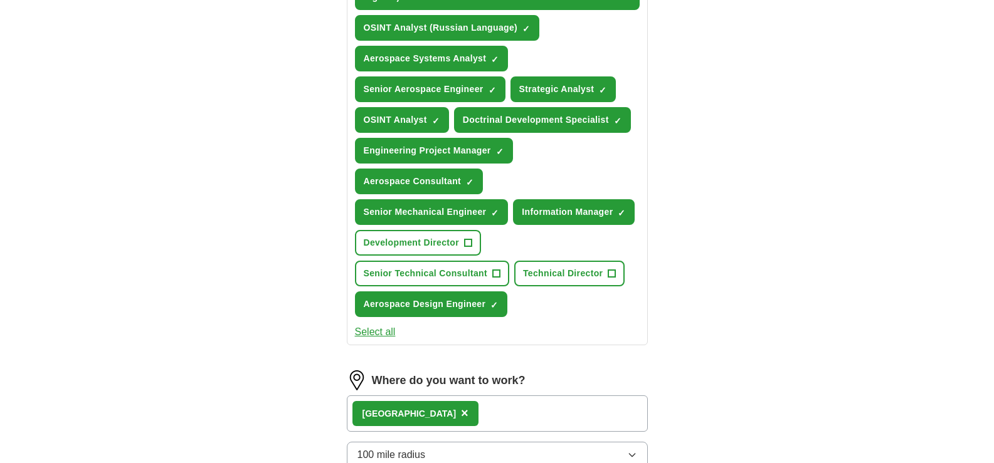
scroll to position [564, 0]
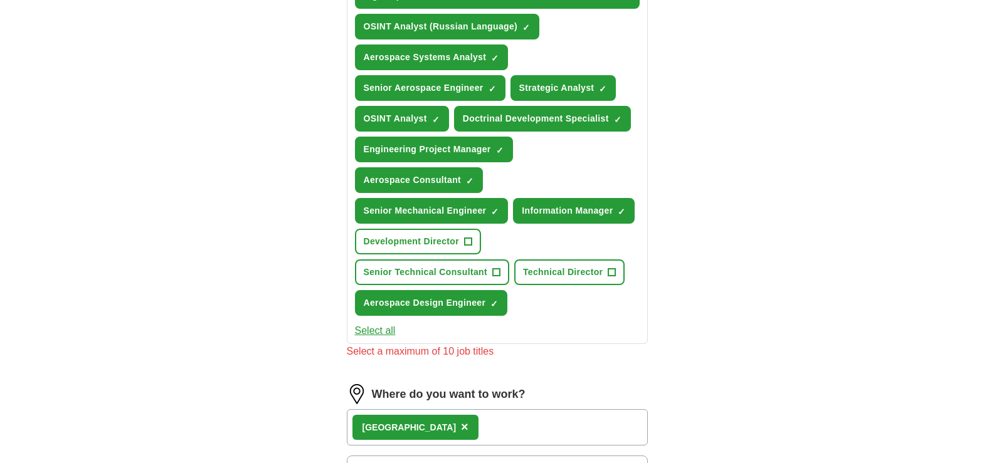
click at [106, 176] on div "**********" at bounding box center [497, 101] width 802 height 1254
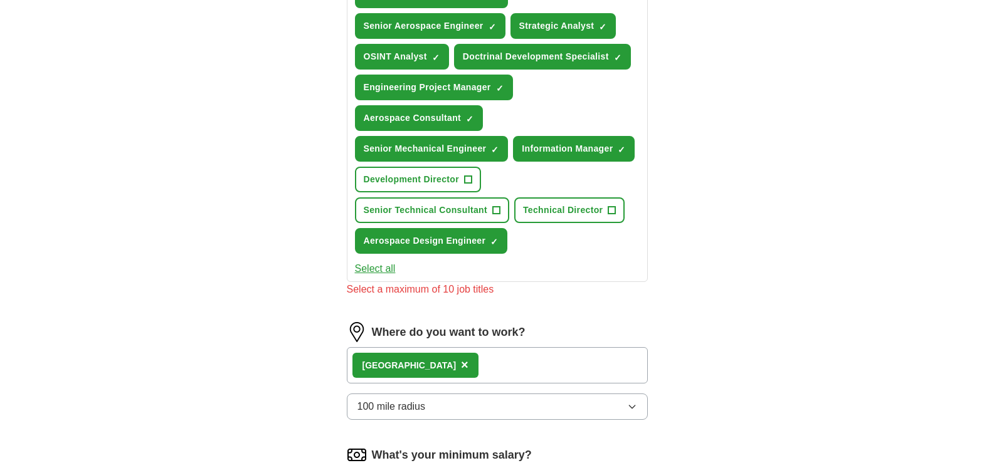
scroll to position [627, 0]
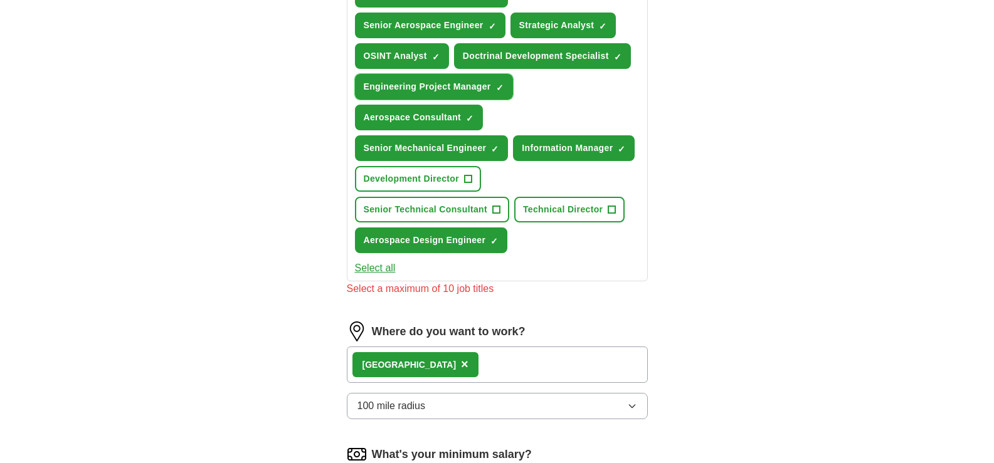
click at [0, 0] on span "×" at bounding box center [0, 0] width 0 height 0
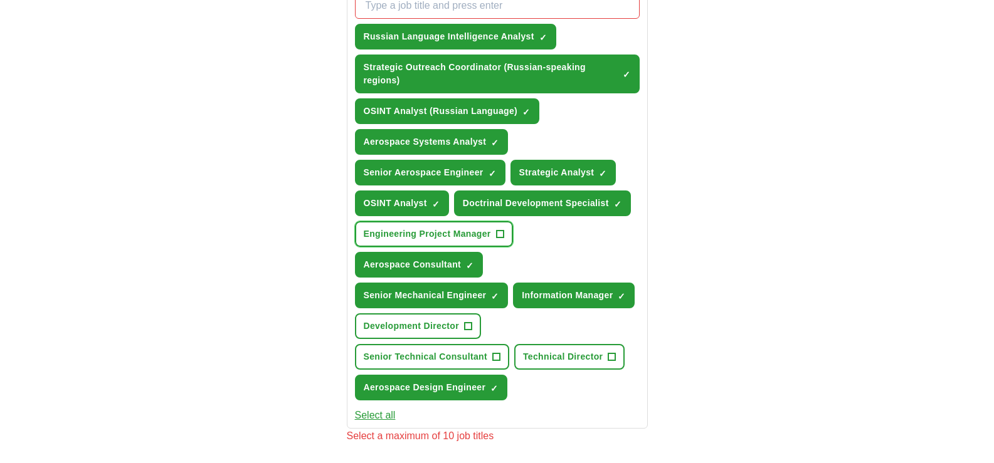
scroll to position [502, 0]
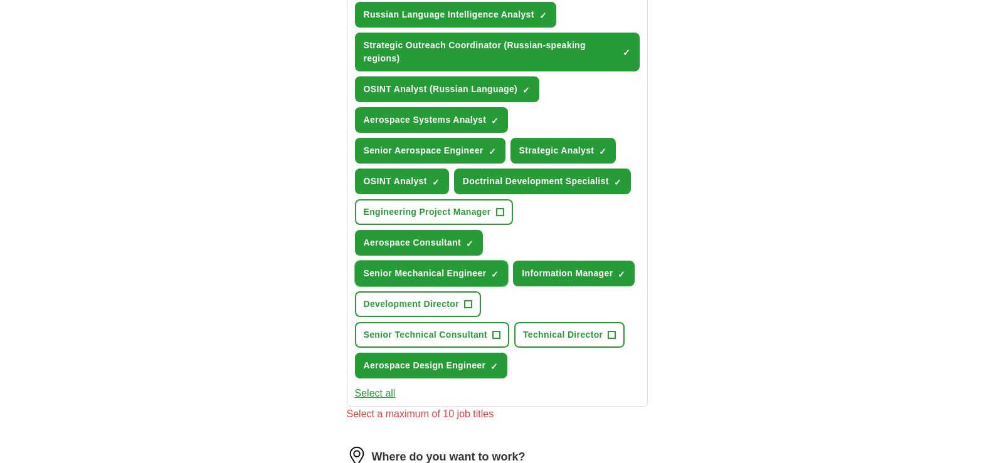
click at [0, 0] on span "×" at bounding box center [0, 0] width 0 height 0
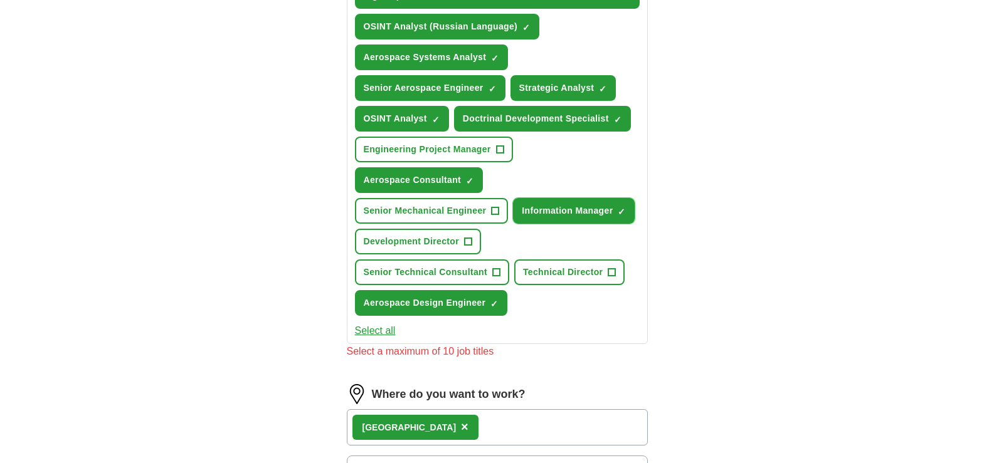
click at [0, 0] on span "×" at bounding box center [0, 0] width 0 height 0
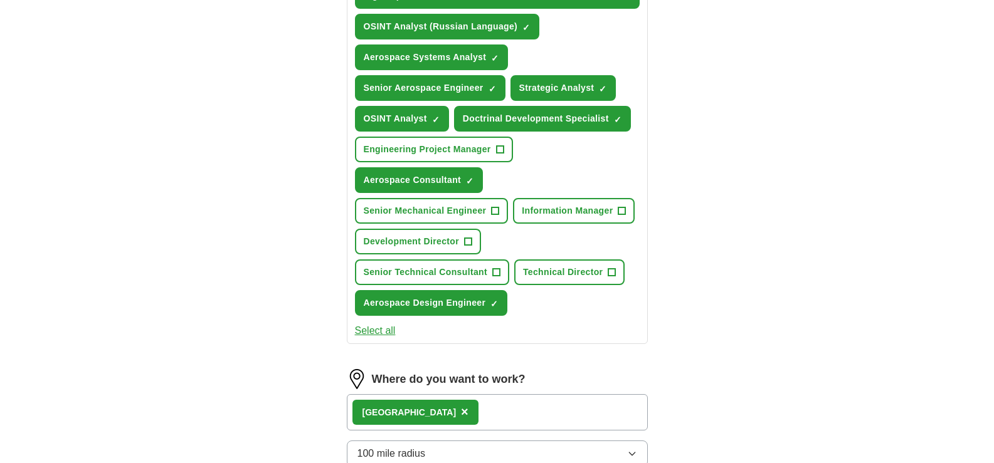
click at [717, 209] on div "**********" at bounding box center [497, 93] width 802 height 1239
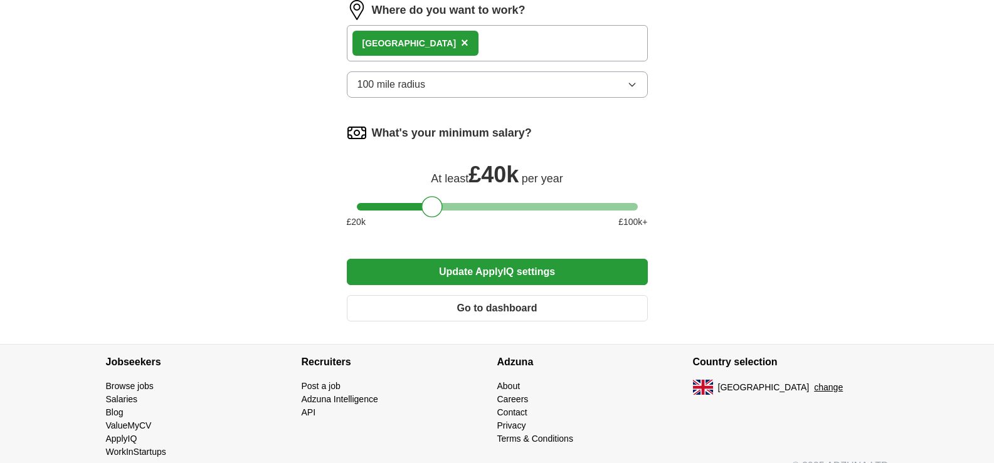
scroll to position [940, 0]
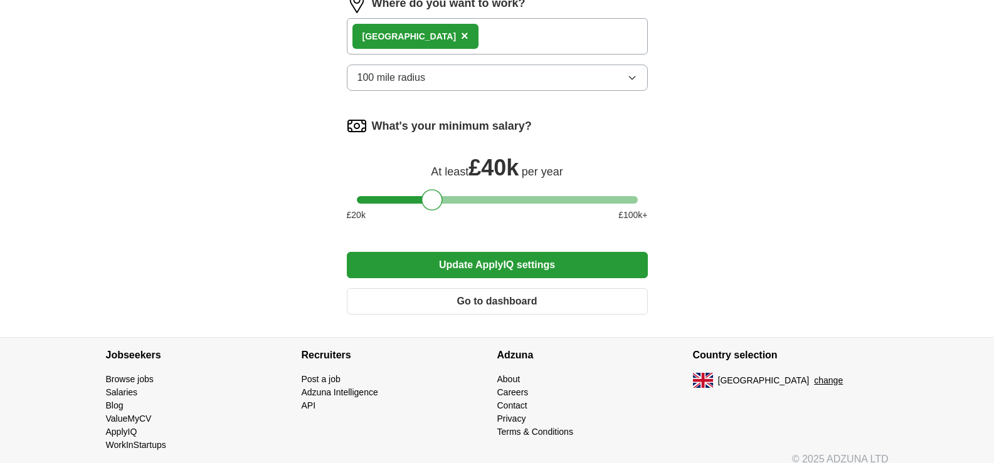
click at [493, 268] on button "Update ApplyIQ settings" at bounding box center [497, 265] width 301 height 26
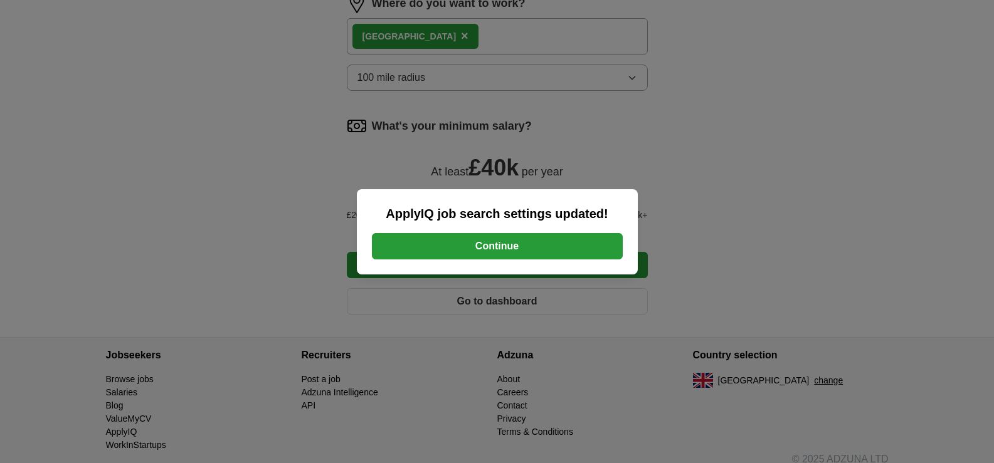
click at [500, 244] on button "Continue" at bounding box center [497, 246] width 251 height 26
